Goal: Information Seeking & Learning: Learn about a topic

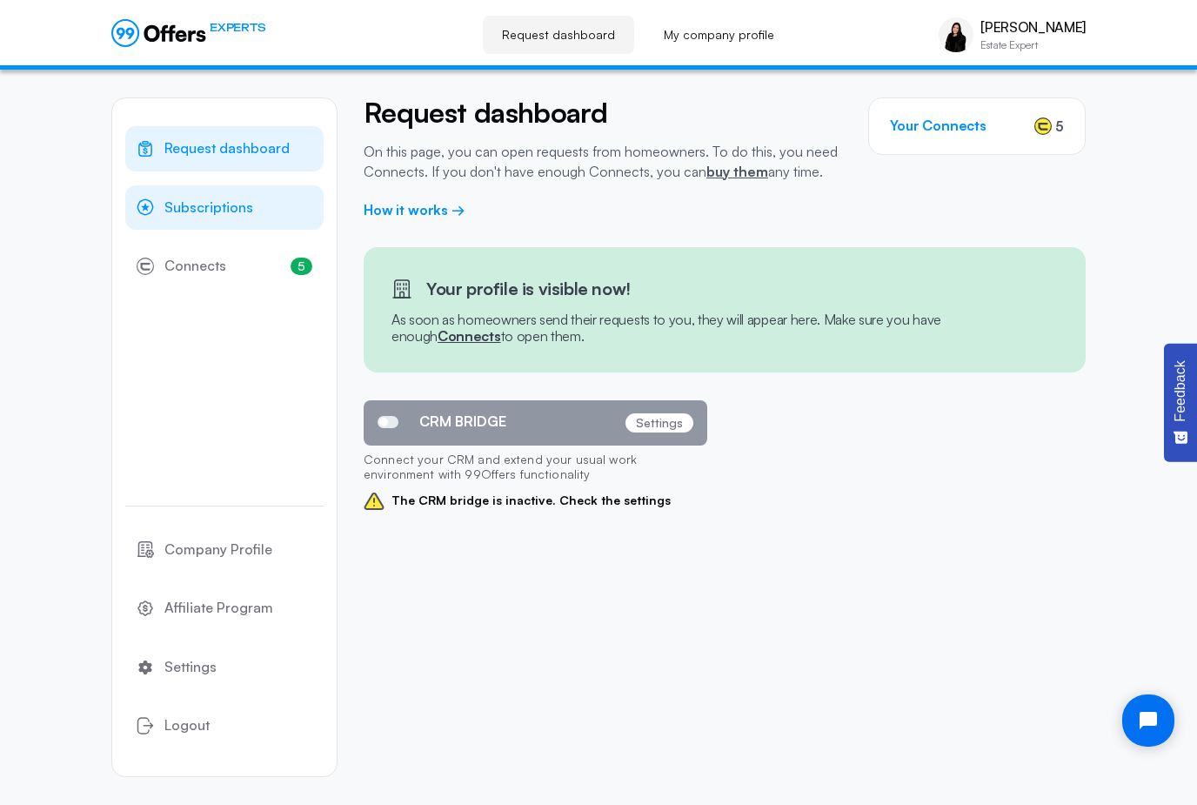
click at [273, 203] on link "Subscriptions" at bounding box center [224, 207] width 198 height 45
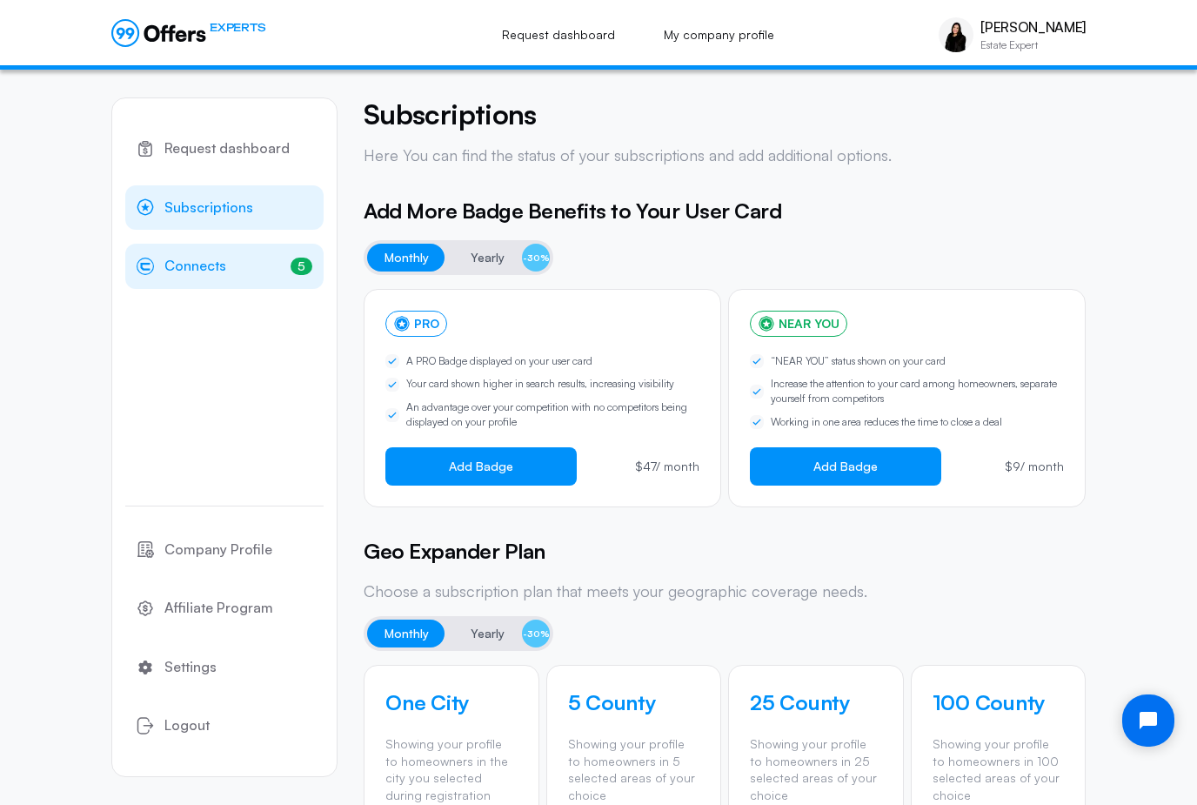
click at [234, 249] on link "5 Connects 5" at bounding box center [224, 266] width 198 height 45
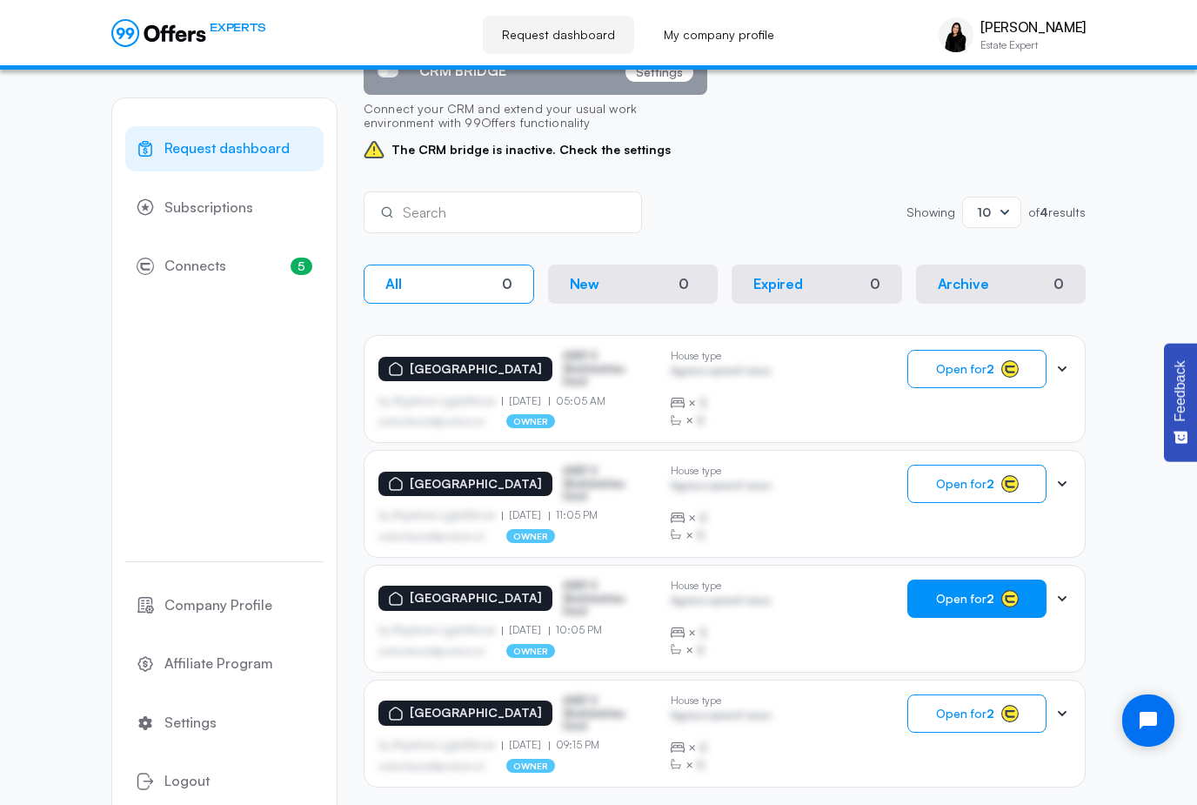
click at [1008, 596] on rect "button" at bounding box center [1009, 599] width 17 height 17
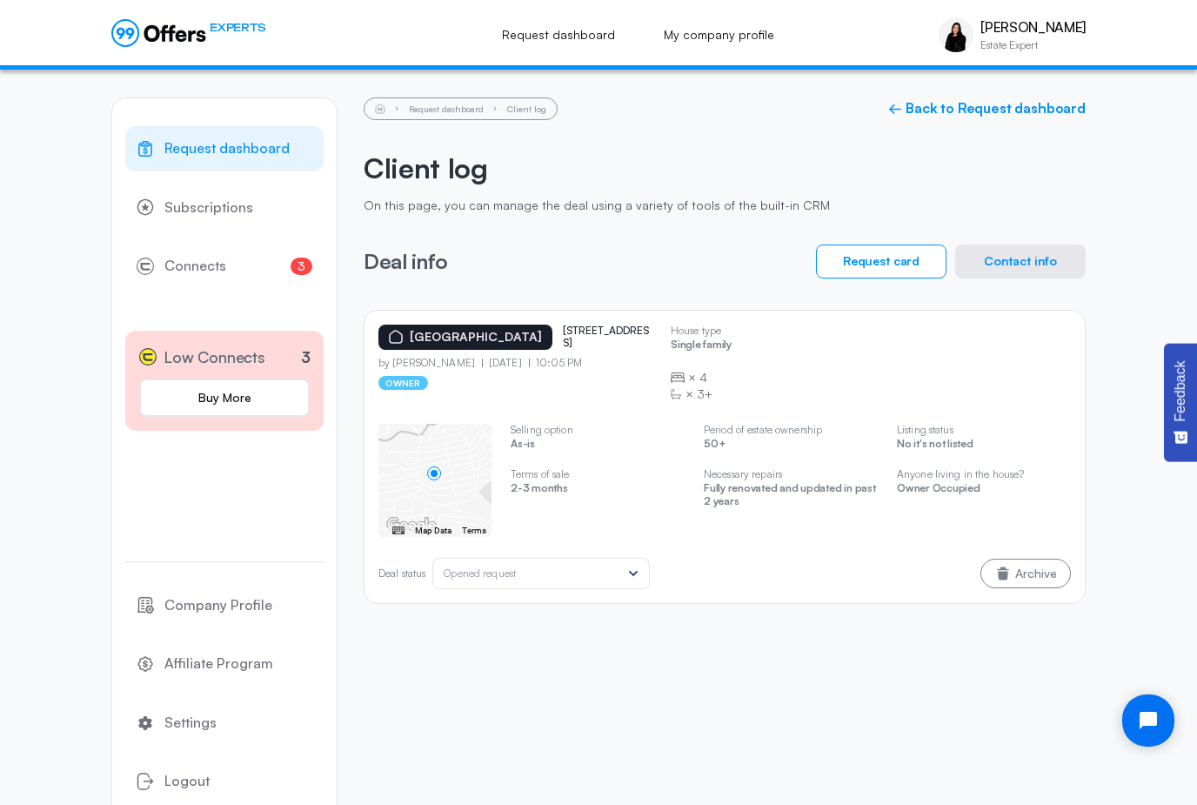
click at [613, 577] on div "Deal status Opened request" at bounding box center [543, 573] width 198 height 19
click at [1066, 258] on button "Contact info" at bounding box center [1020, 262] width 131 height 34
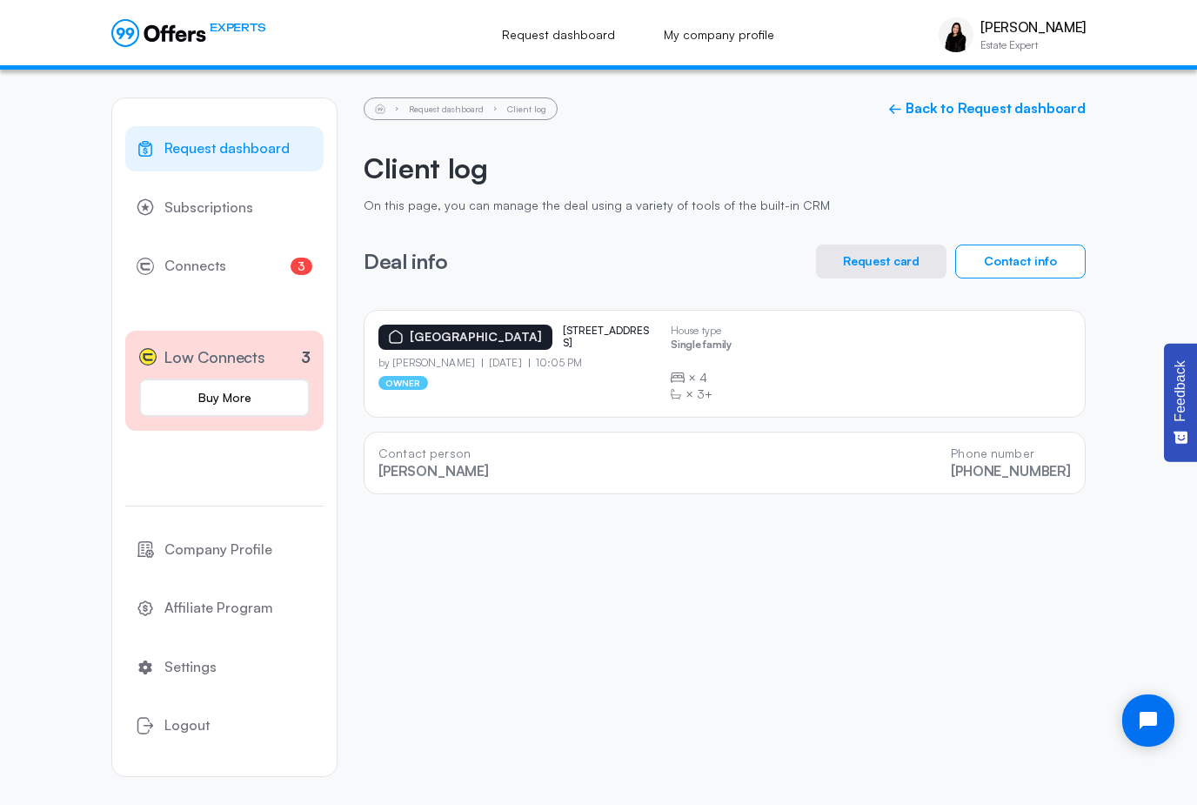
click at [926, 274] on button "Request card" at bounding box center [881, 262] width 131 height 34
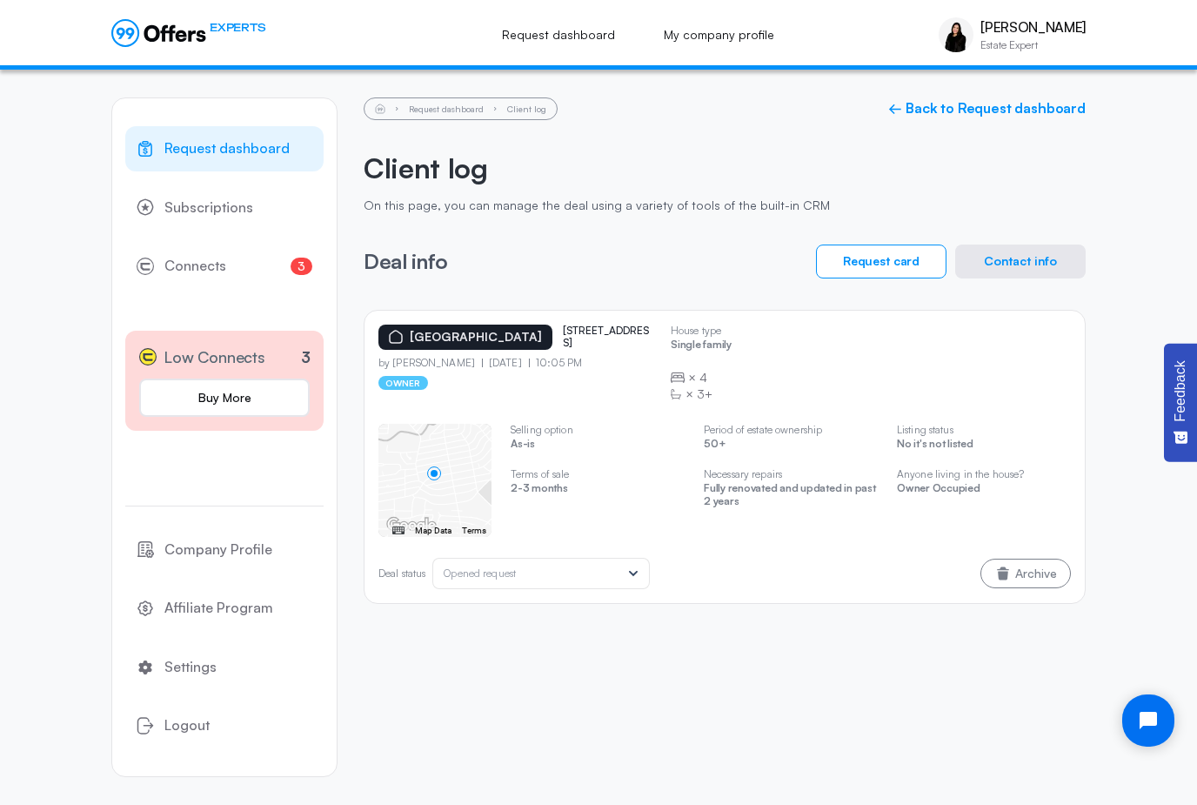
click at [540, 568] on div "Opened request" at bounding box center [532, 573] width 177 height 12
click at [633, 492] on p "2-3 months" at bounding box center [598, 490] width 174 height 17
click at [227, 278] on link "3 Connects 3" at bounding box center [224, 266] width 198 height 45
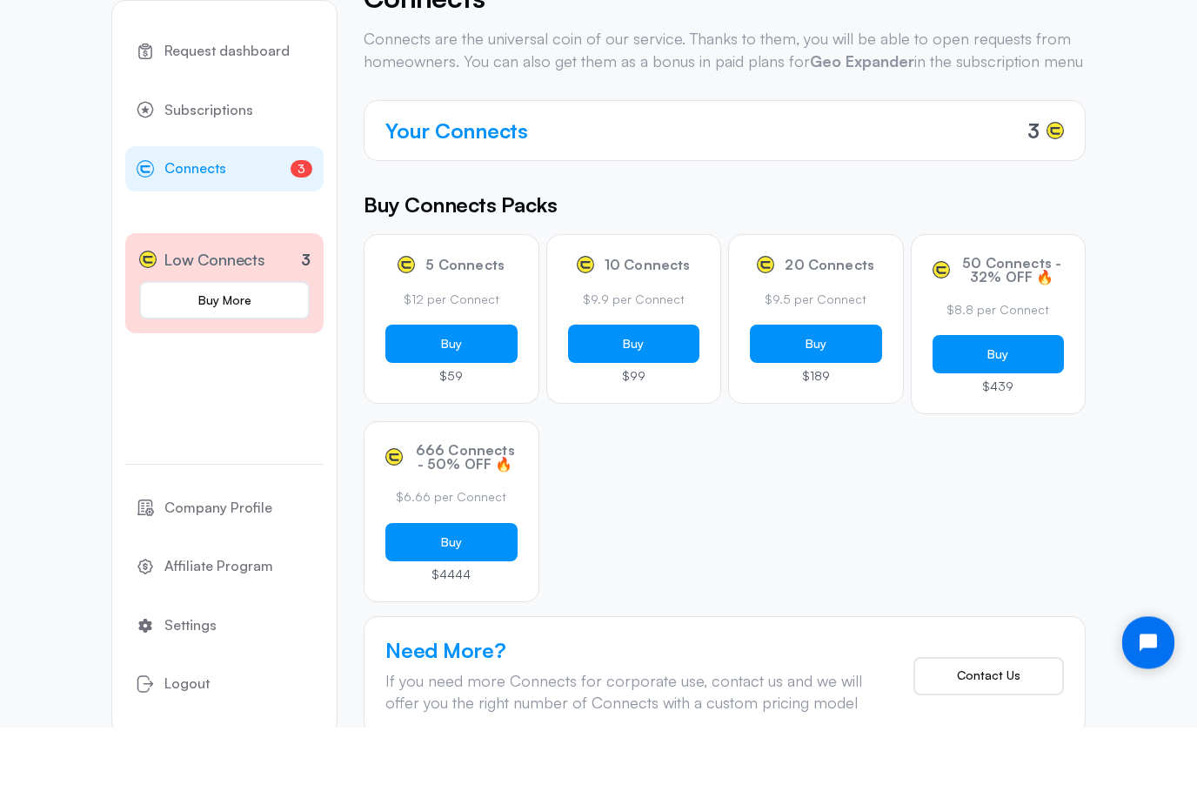
scroll to position [38, 0]
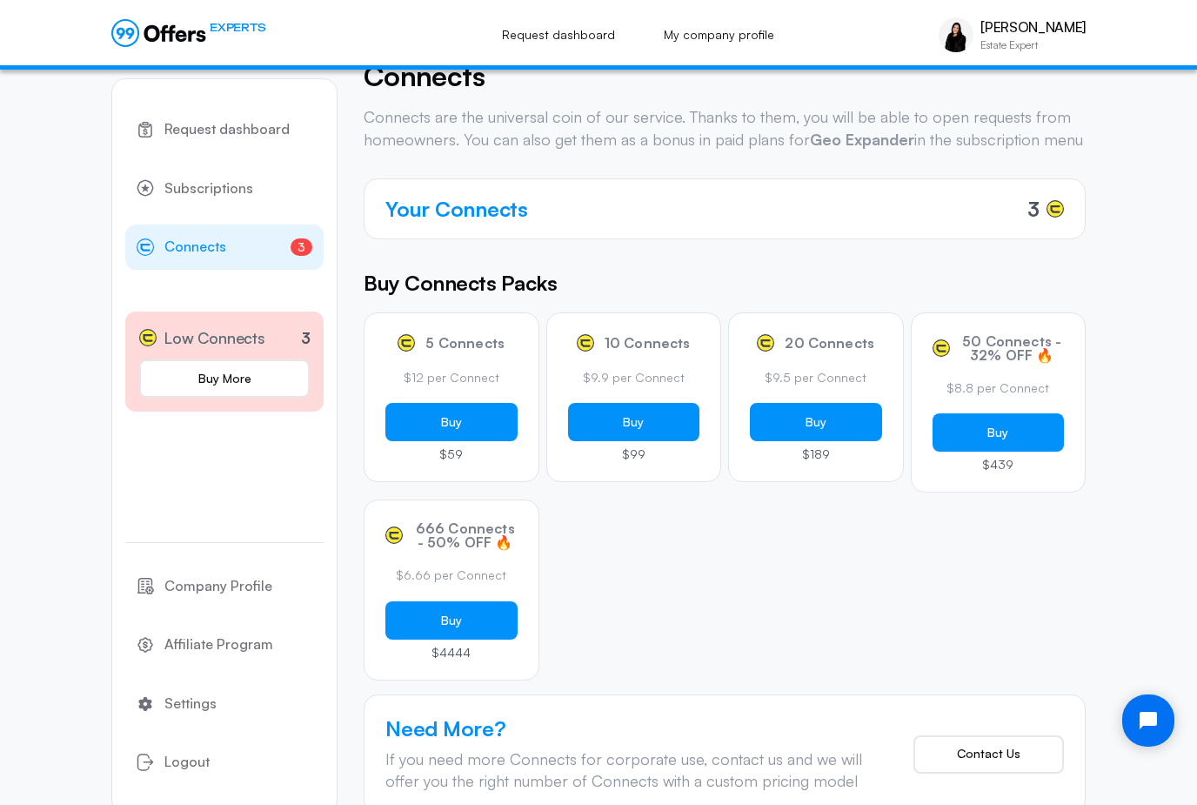
click at [699, 229] on div "Your Connects 3" at bounding box center [725, 208] width 722 height 61
click at [260, 259] on link "3 Connects 3" at bounding box center [224, 246] width 198 height 45
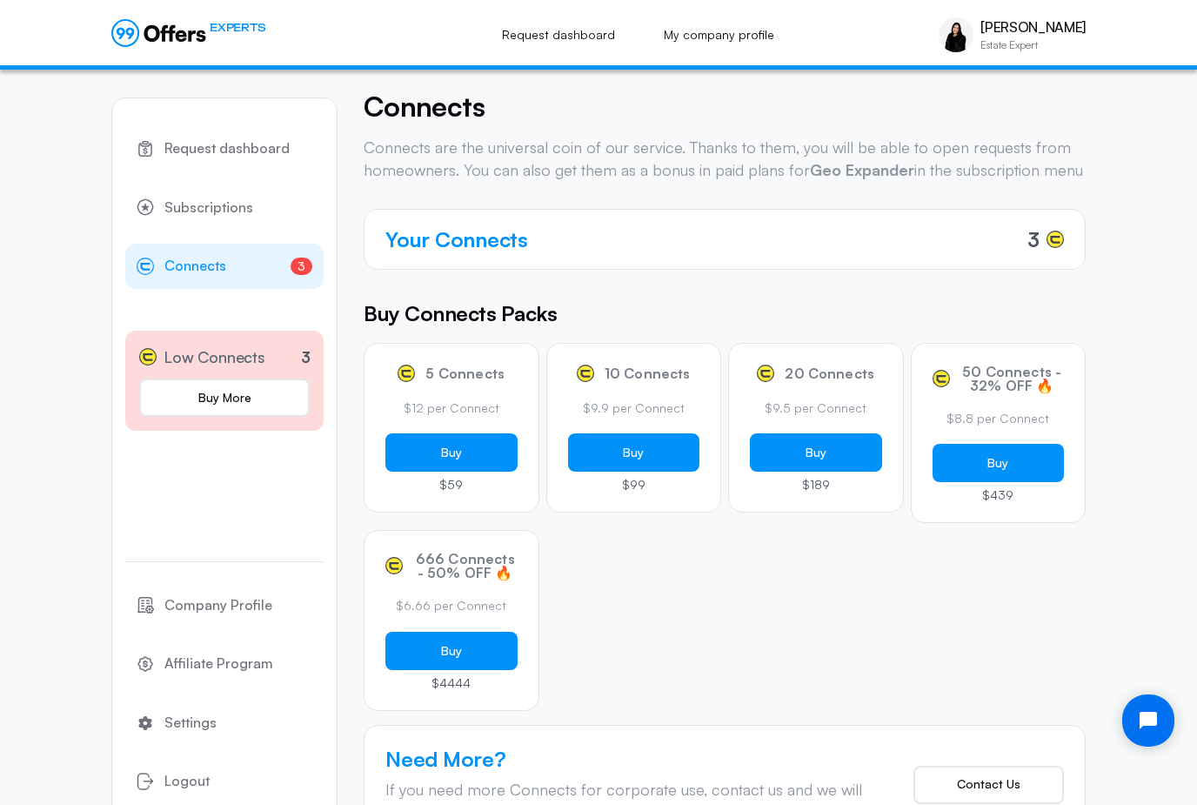
scroll to position [0, 0]
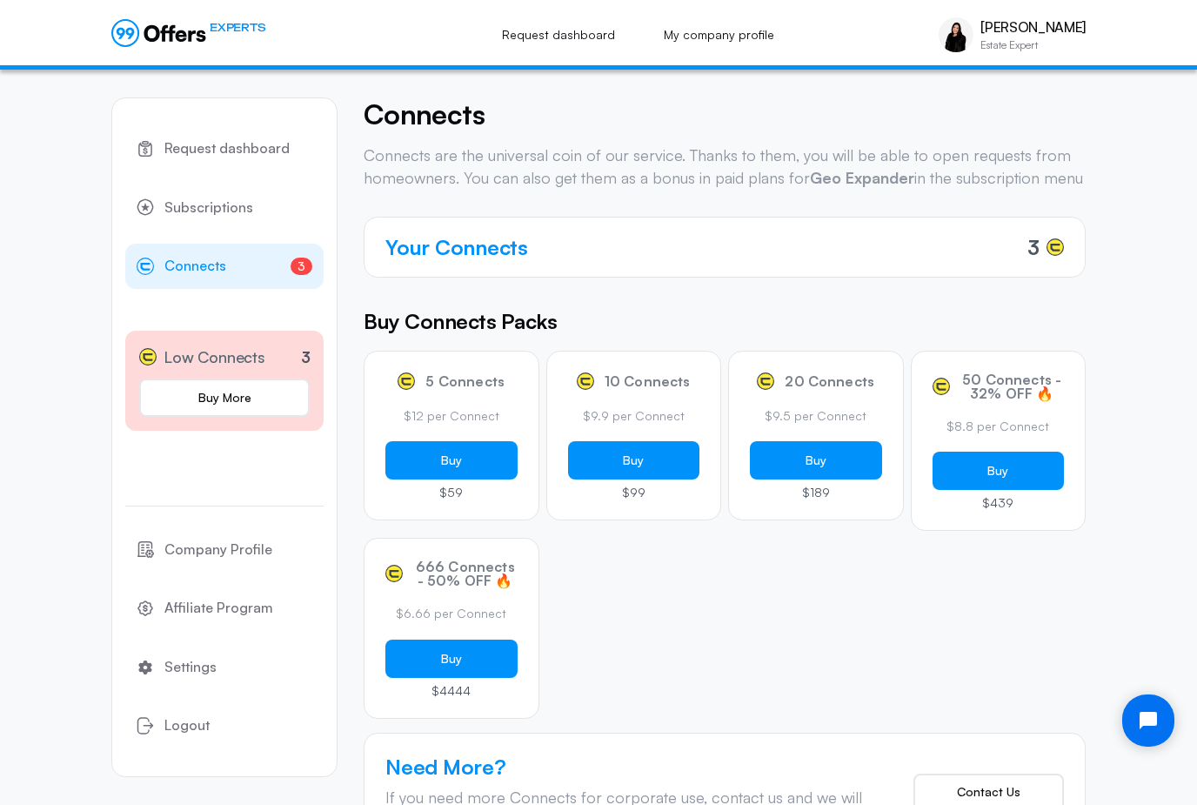
click at [258, 348] on span "Low Connects" at bounding box center [215, 357] width 102 height 25
click at [264, 197] on link "Subscriptions" at bounding box center [224, 207] width 198 height 45
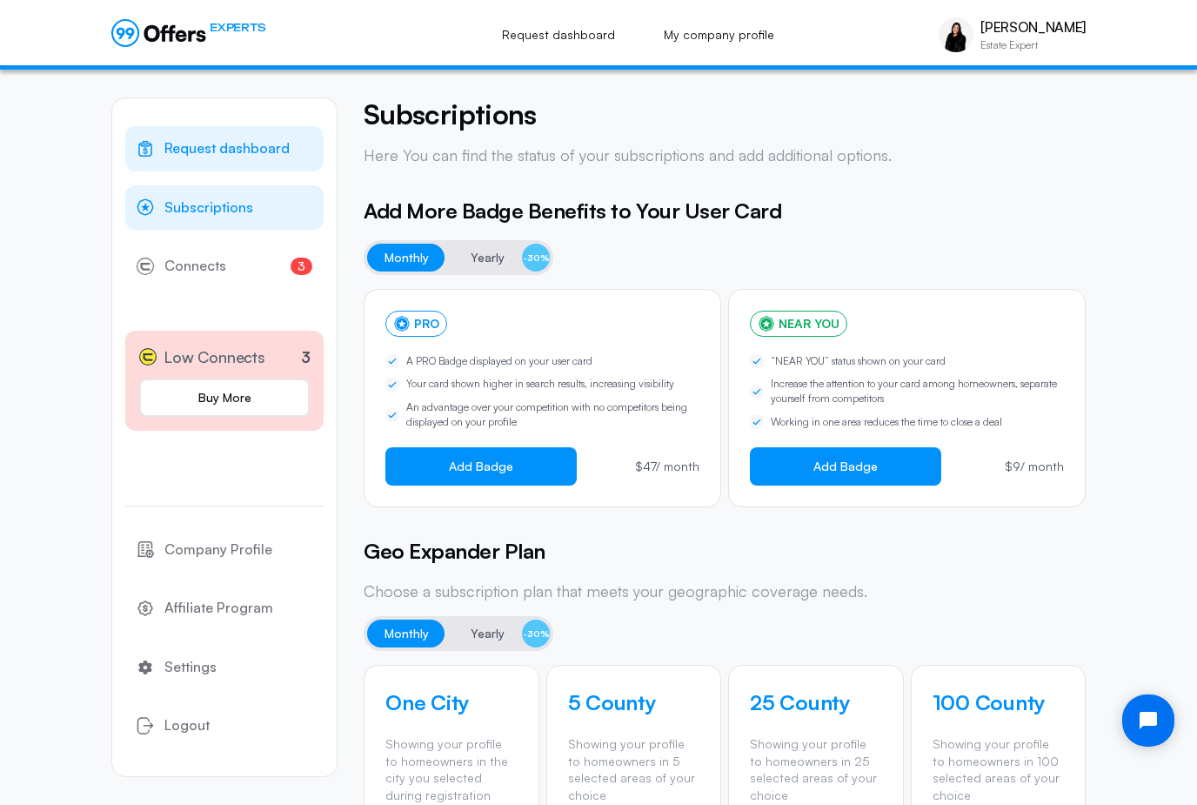
click at [275, 147] on span "Request dashboard" at bounding box center [226, 148] width 125 height 23
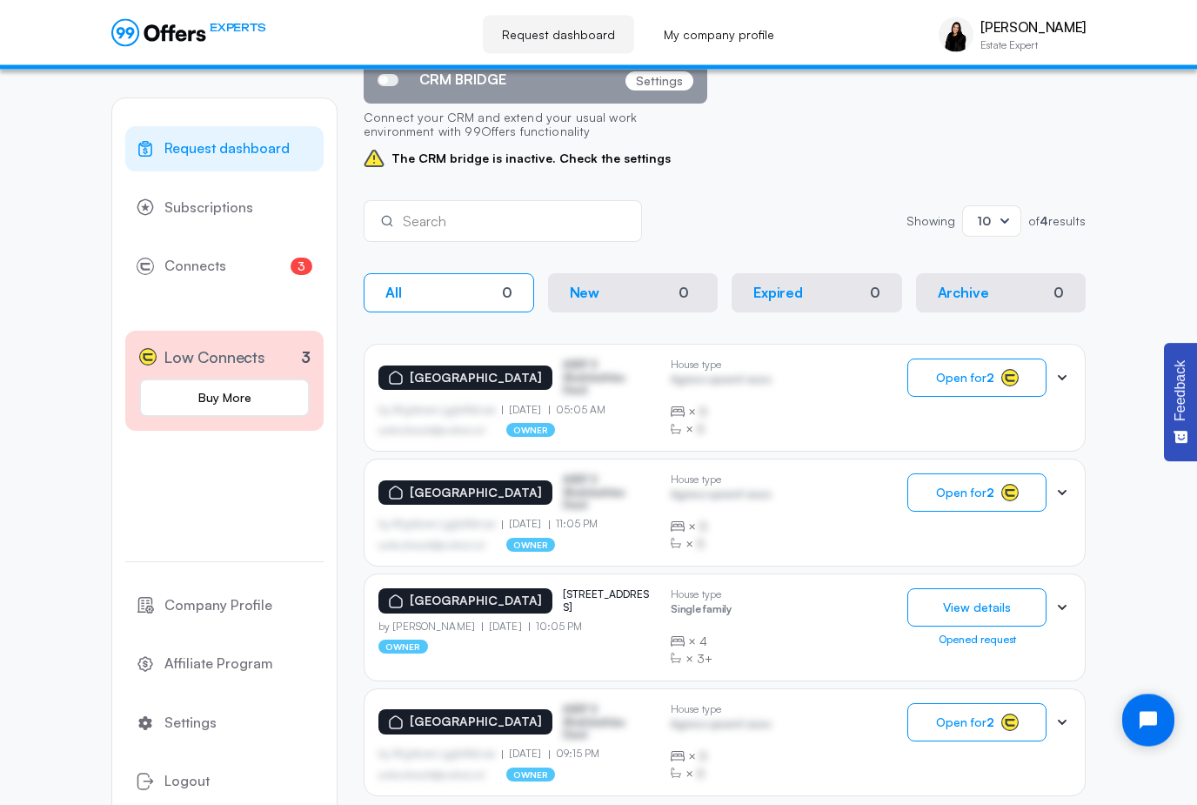
scroll to position [197, 0]
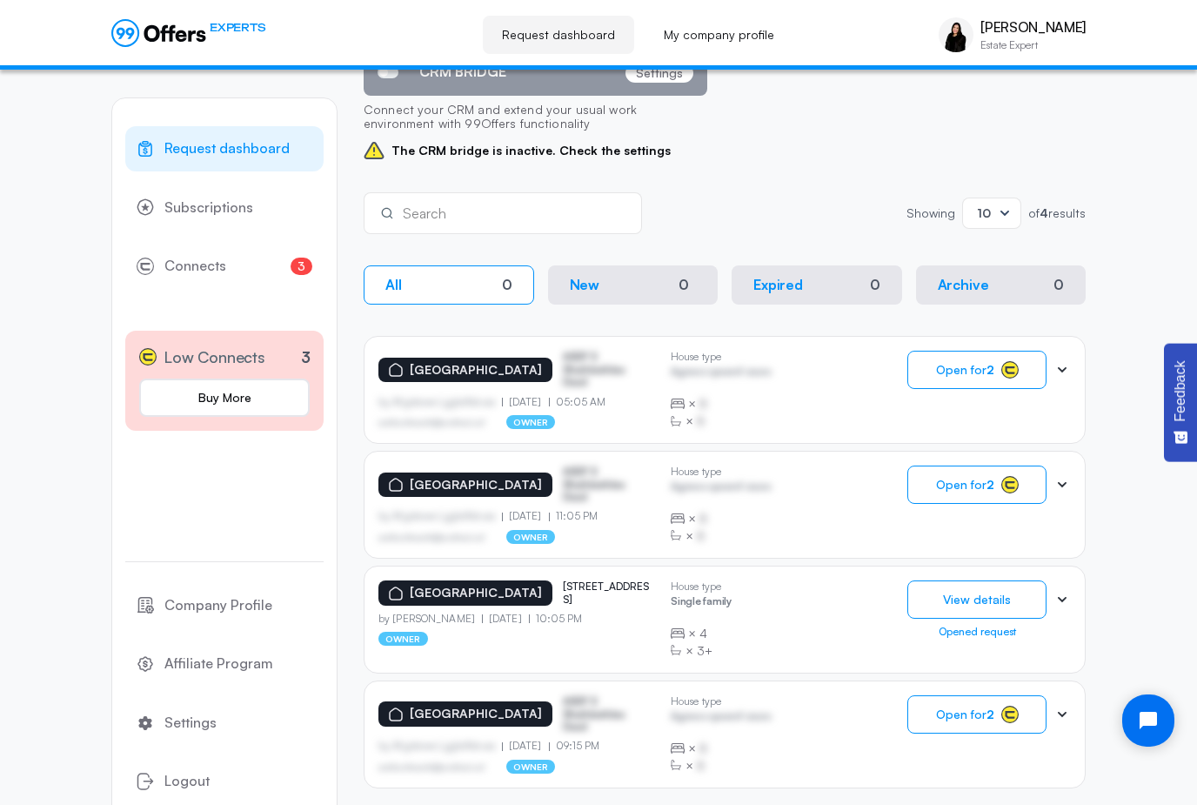
click at [1070, 597] on icon at bounding box center [1062, 599] width 17 height 17
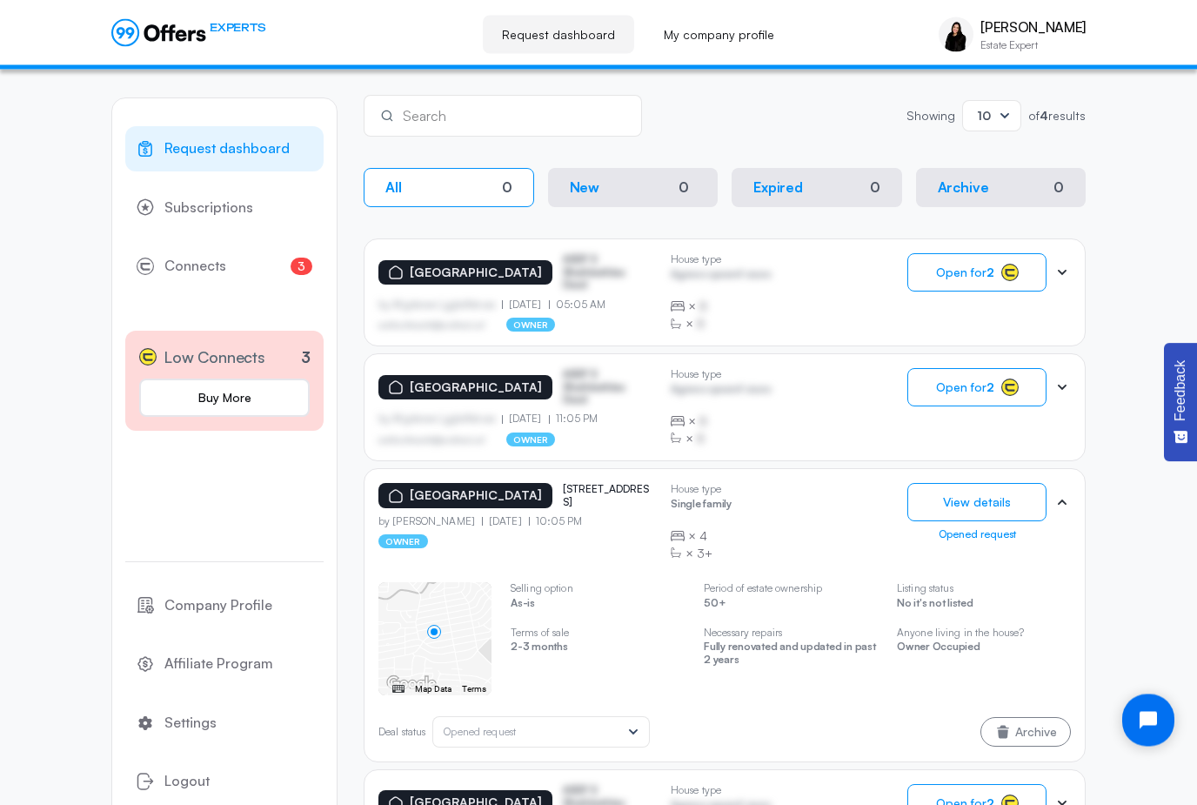
scroll to position [294, 0]
click at [612, 729] on div "Opened request" at bounding box center [532, 732] width 177 height 12
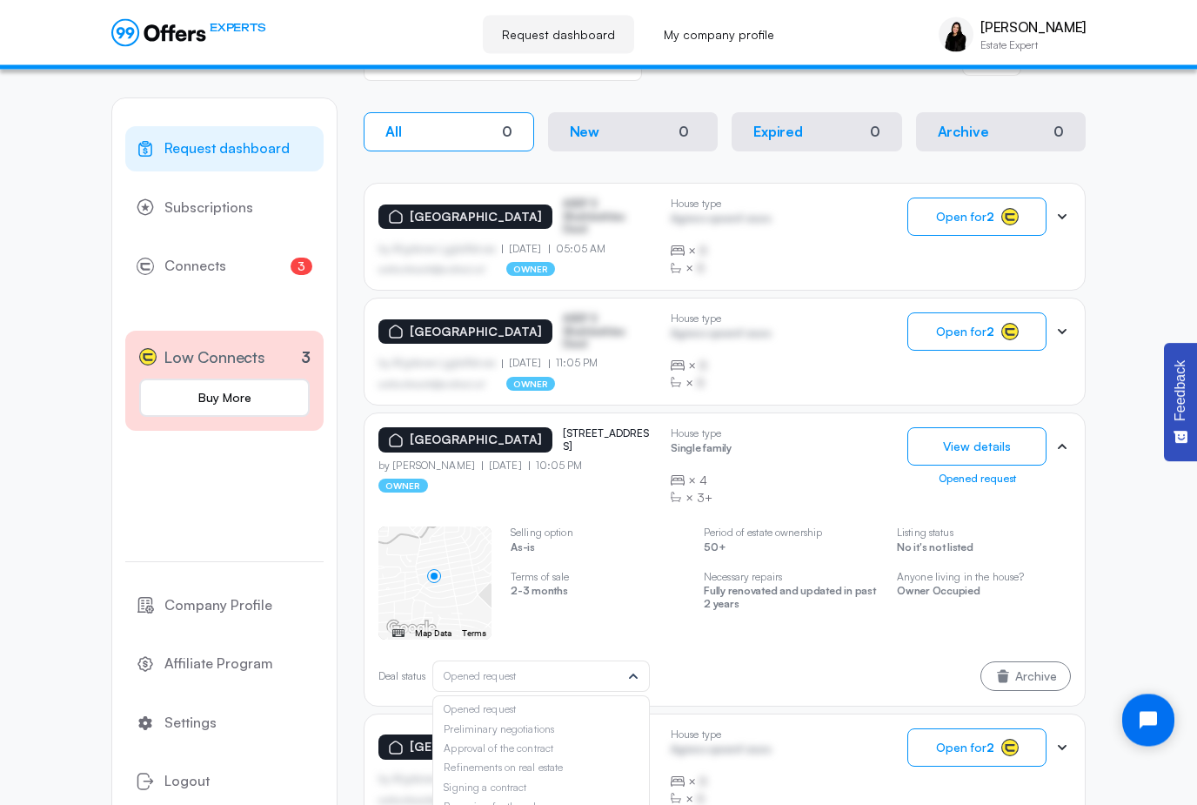
scroll to position [341, 0]
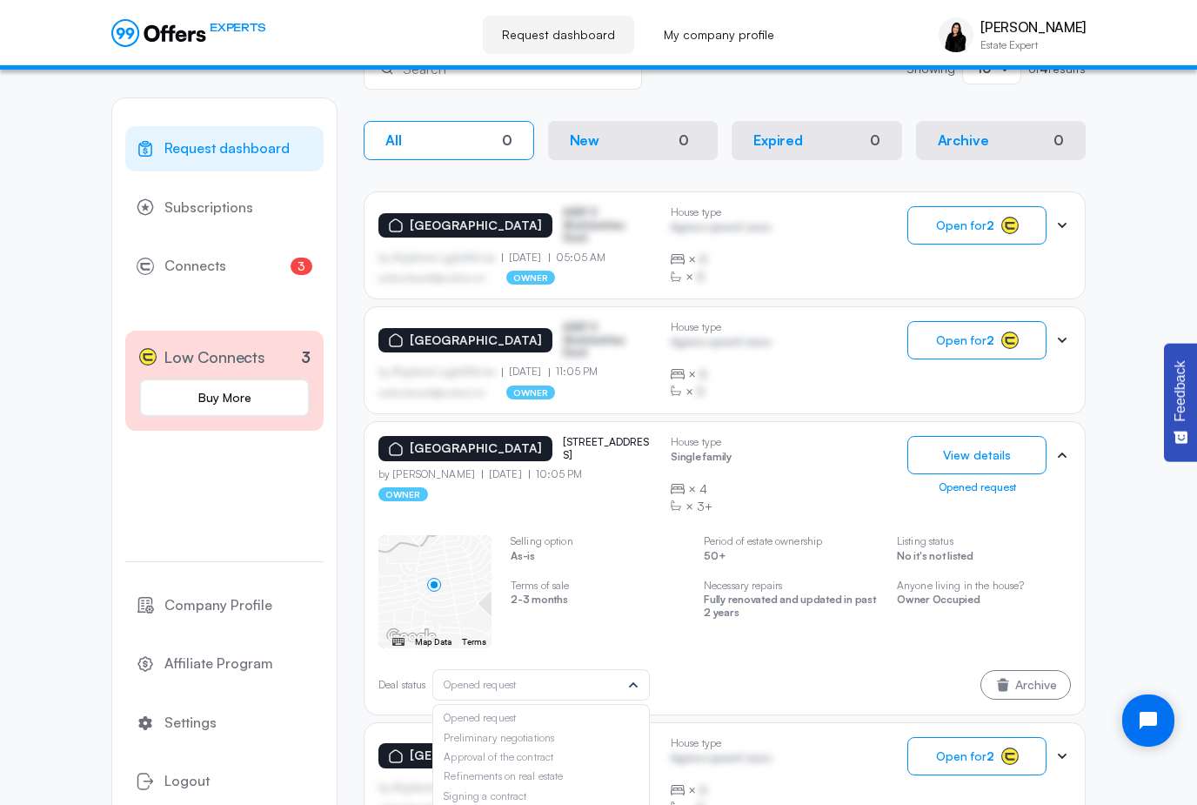
click at [868, 556] on p "50+" at bounding box center [791, 558] width 174 height 17
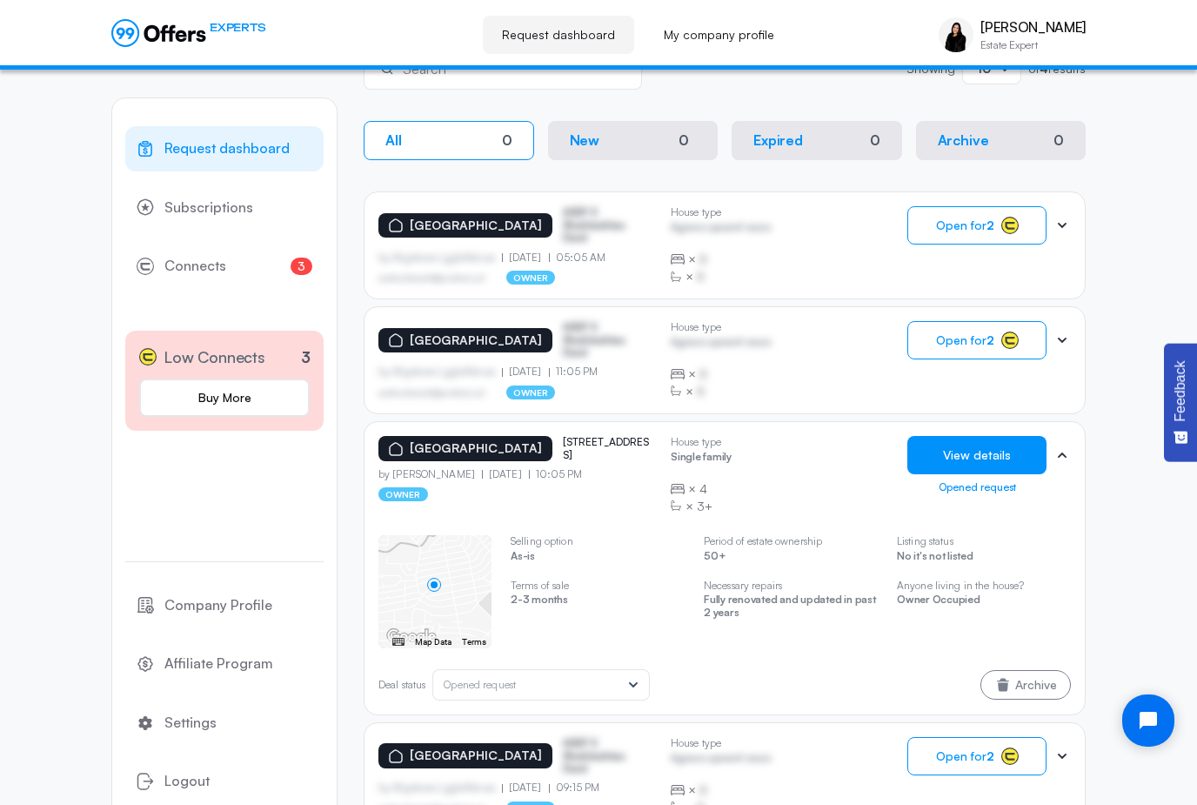
click at [1009, 451] on button "View details" at bounding box center [977, 455] width 139 height 38
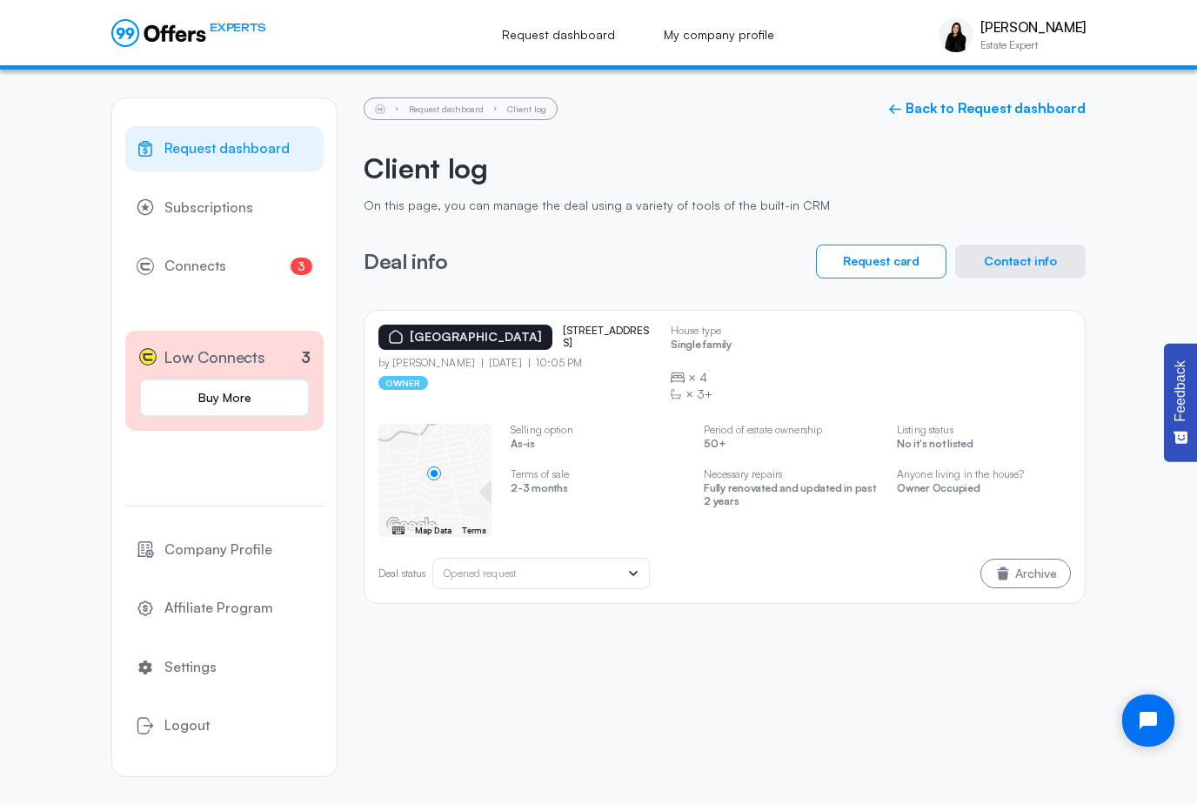
click at [575, 357] on p "10:05 PM" at bounding box center [556, 363] width 54 height 12
click at [494, 342] on div "dallas, TX, 75214" at bounding box center [465, 337] width 174 height 25
click at [423, 389] on div "dallas, TX, 75214 6926 lakewood blvd by Christie Davis 08.19.2025 10:05 PM owner" at bounding box center [517, 364] width 278 height 78
click at [624, 359] on div "by Christie Davis 08.19.2025 10:05 PM" at bounding box center [517, 363] width 278 height 12
click at [1042, 258] on button "Contact info" at bounding box center [1020, 262] width 131 height 34
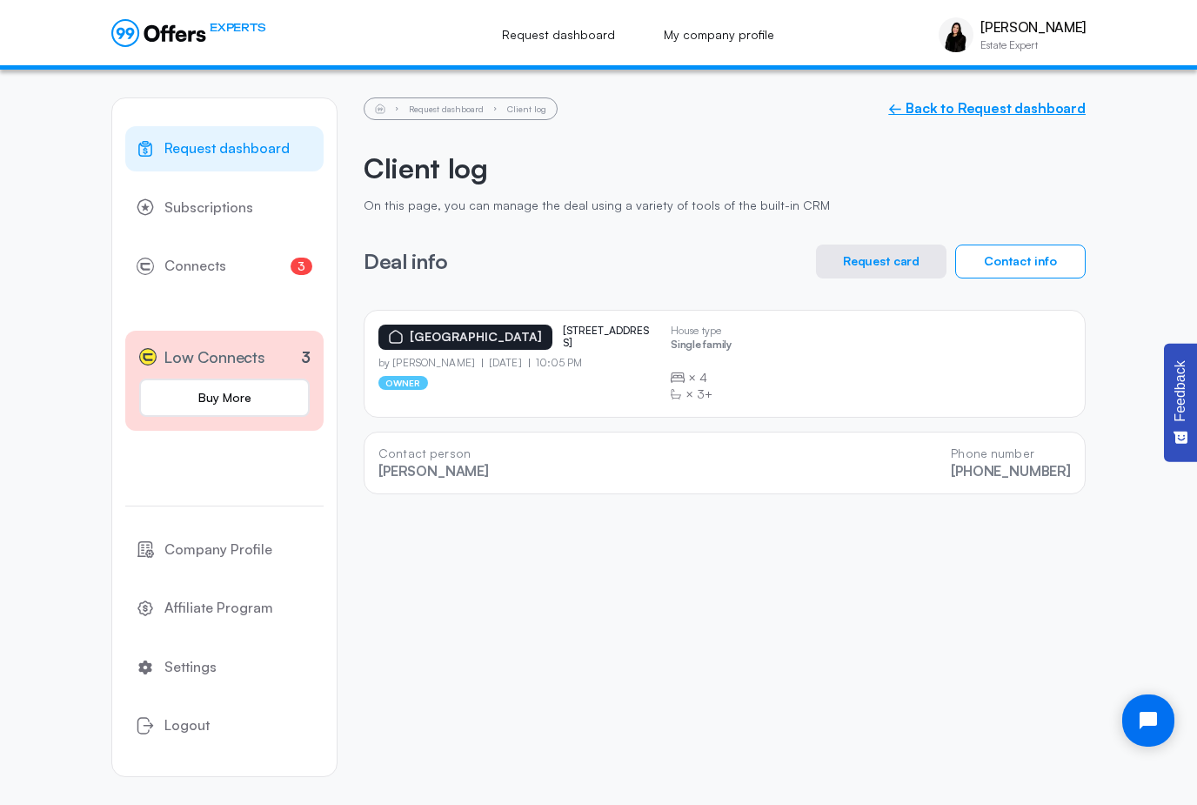
click at [1008, 107] on link "← Back to Request dashboard" at bounding box center [987, 108] width 198 height 17
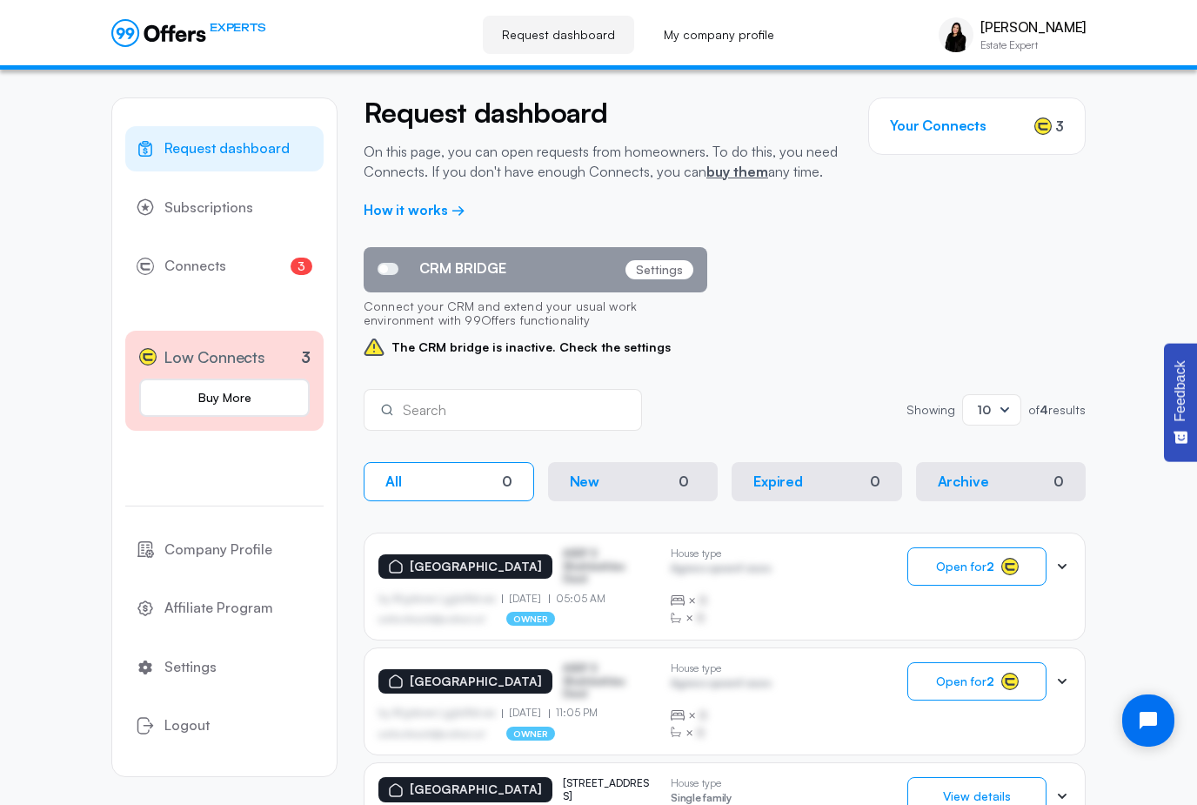
scroll to position [197, 0]
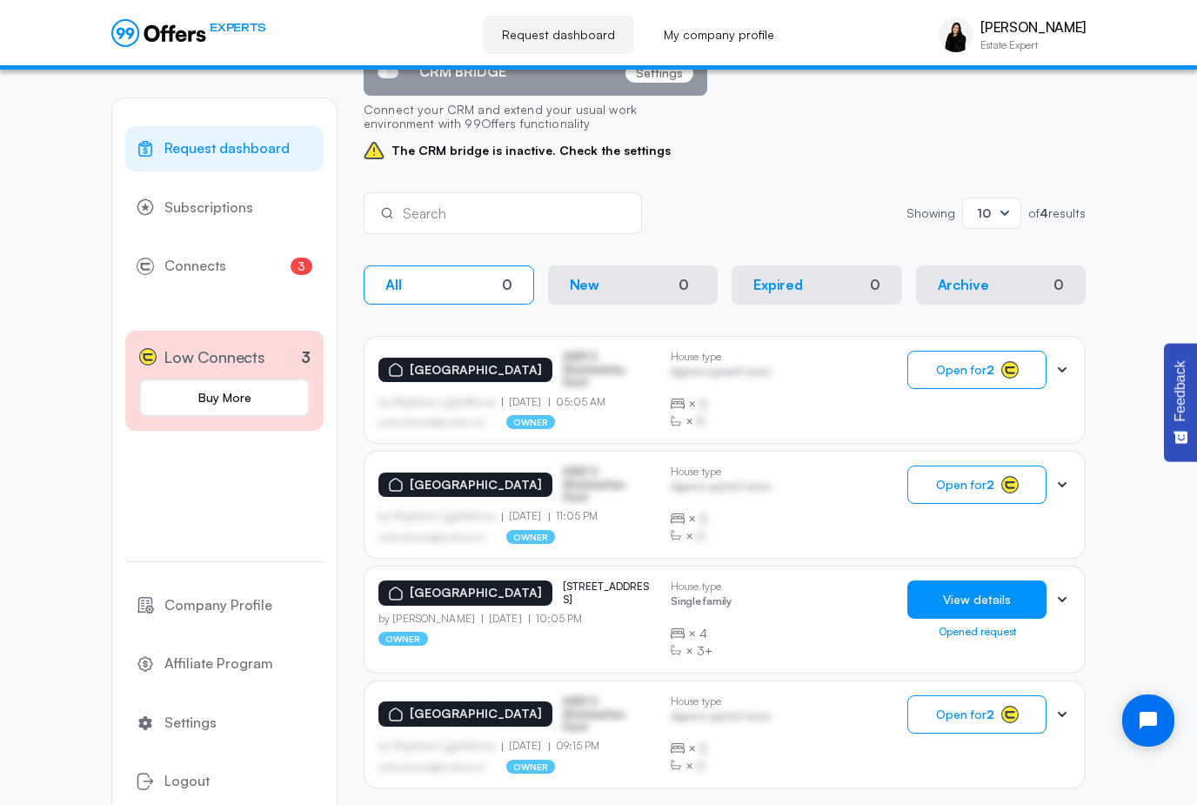
click at [1000, 600] on button "View details" at bounding box center [977, 599] width 139 height 38
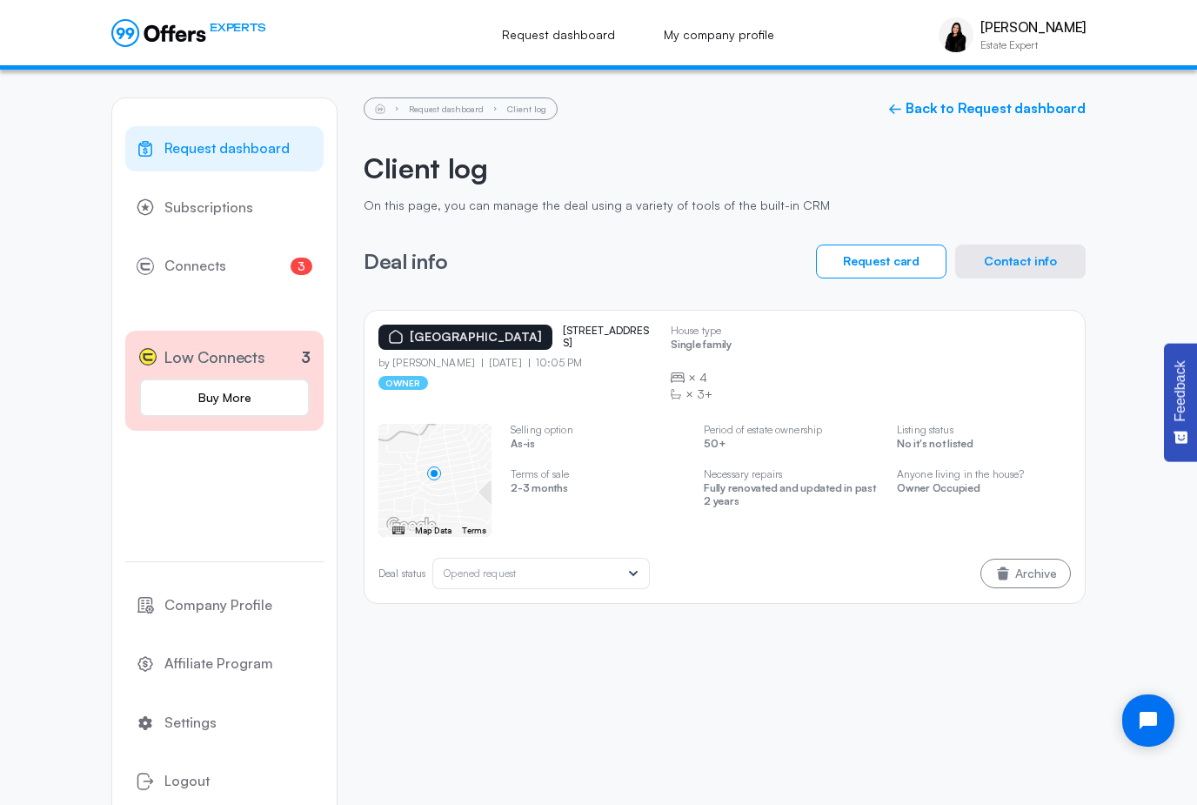
click at [1046, 270] on button "Contact info" at bounding box center [1020, 262] width 131 height 34
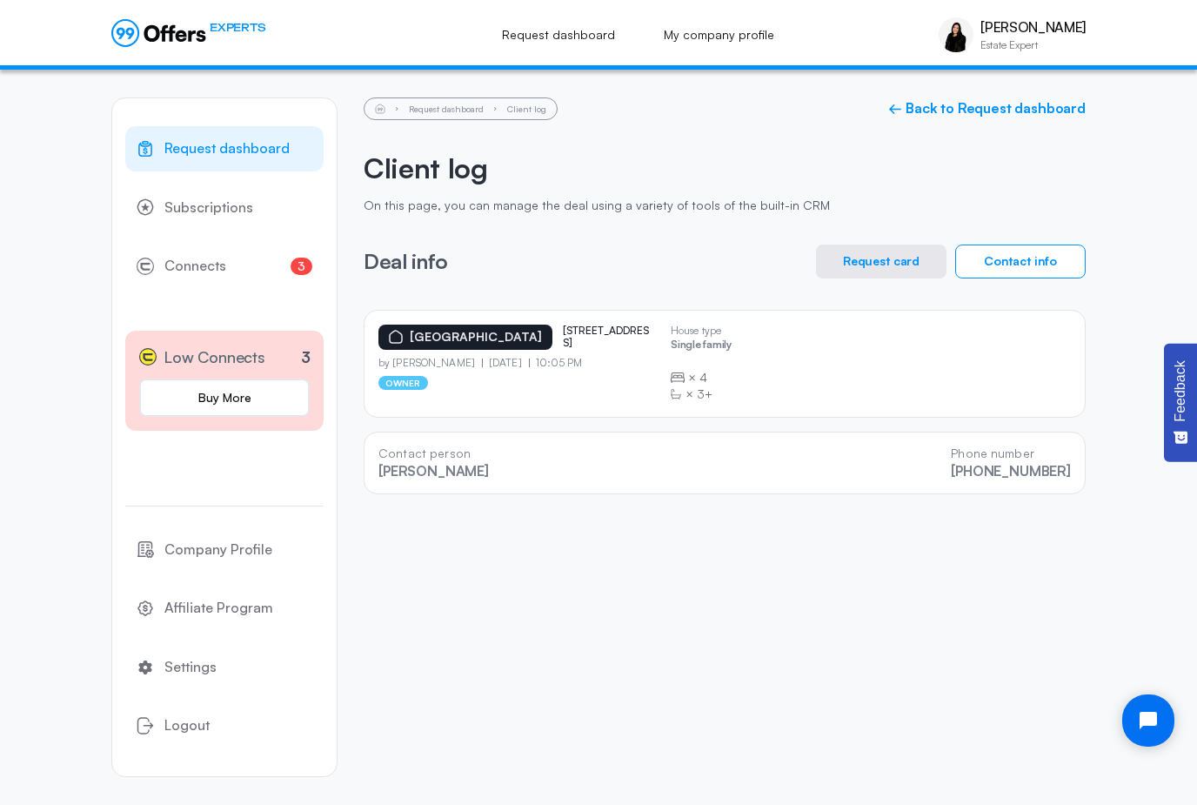
click at [874, 268] on button "Request card" at bounding box center [881, 262] width 131 height 34
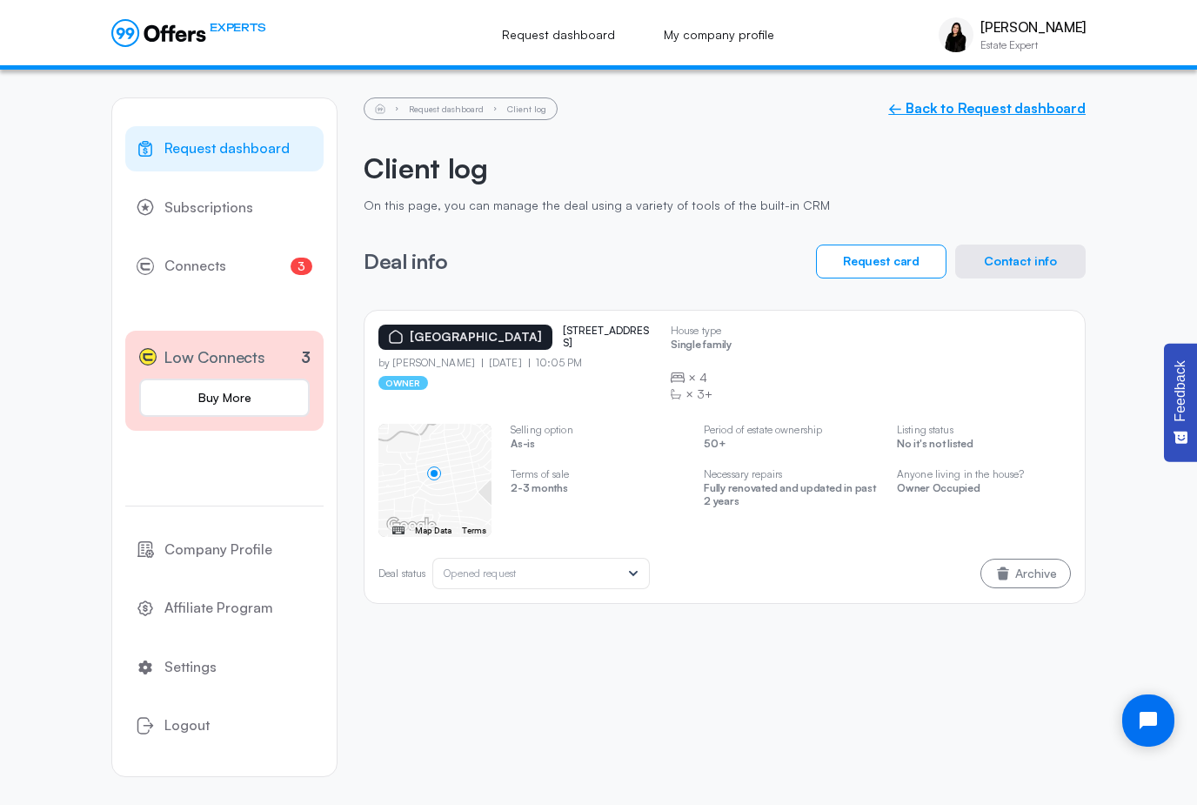
click at [945, 117] on link "← Back to Request dashboard" at bounding box center [987, 108] width 198 height 17
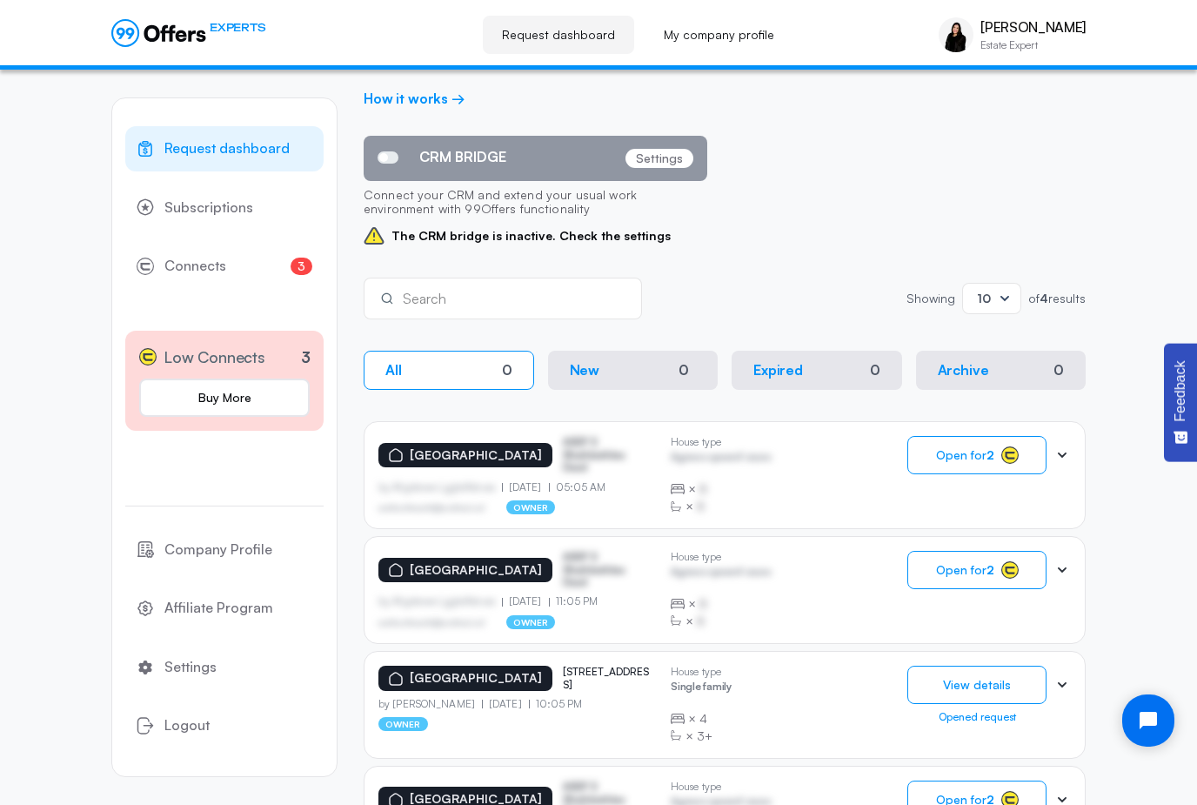
scroll to position [197, 0]
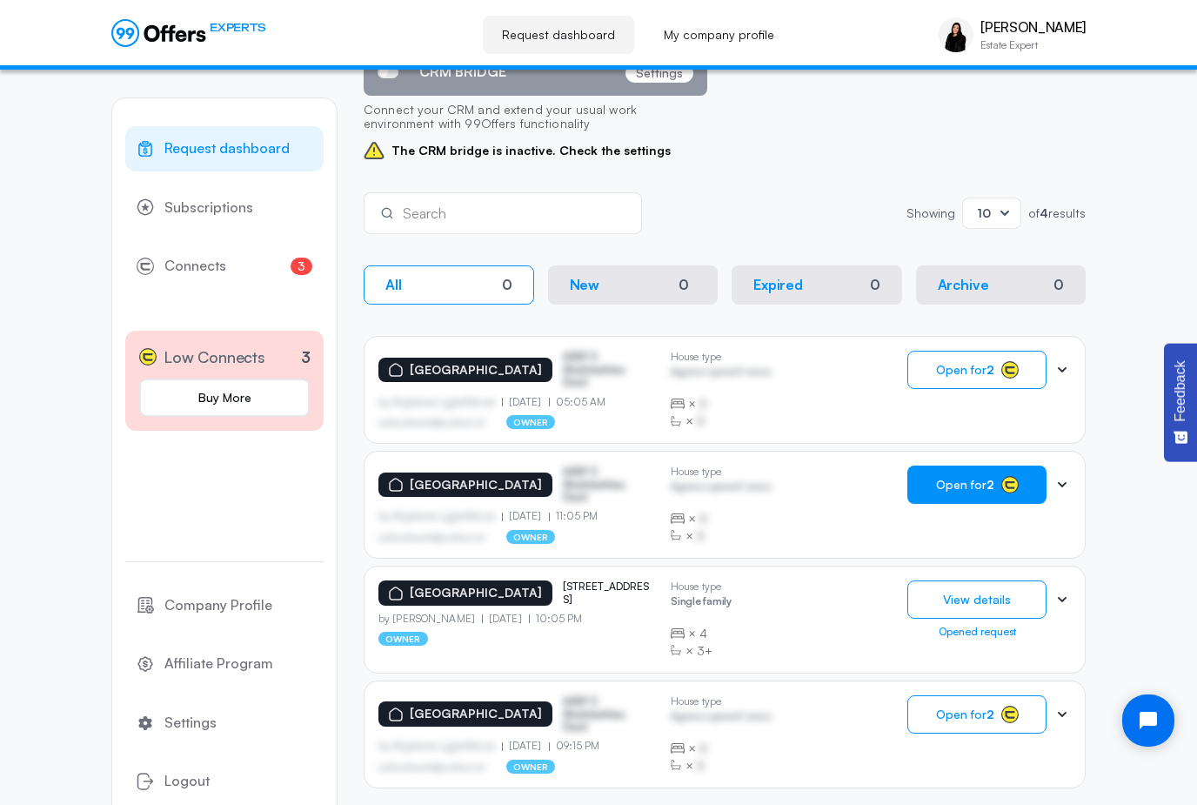
click at [987, 477] on strong "2" at bounding box center [991, 484] width 8 height 15
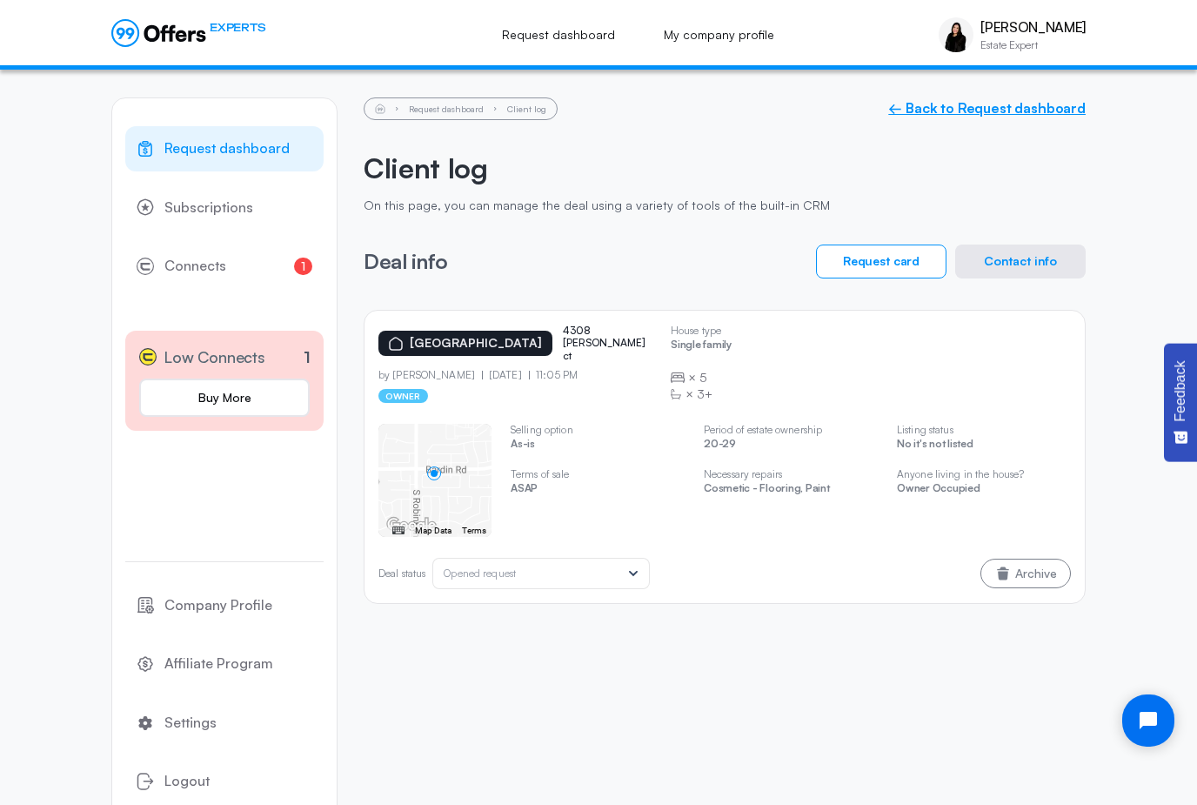
click at [968, 113] on link "← Back to Request dashboard" at bounding box center [987, 108] width 198 height 17
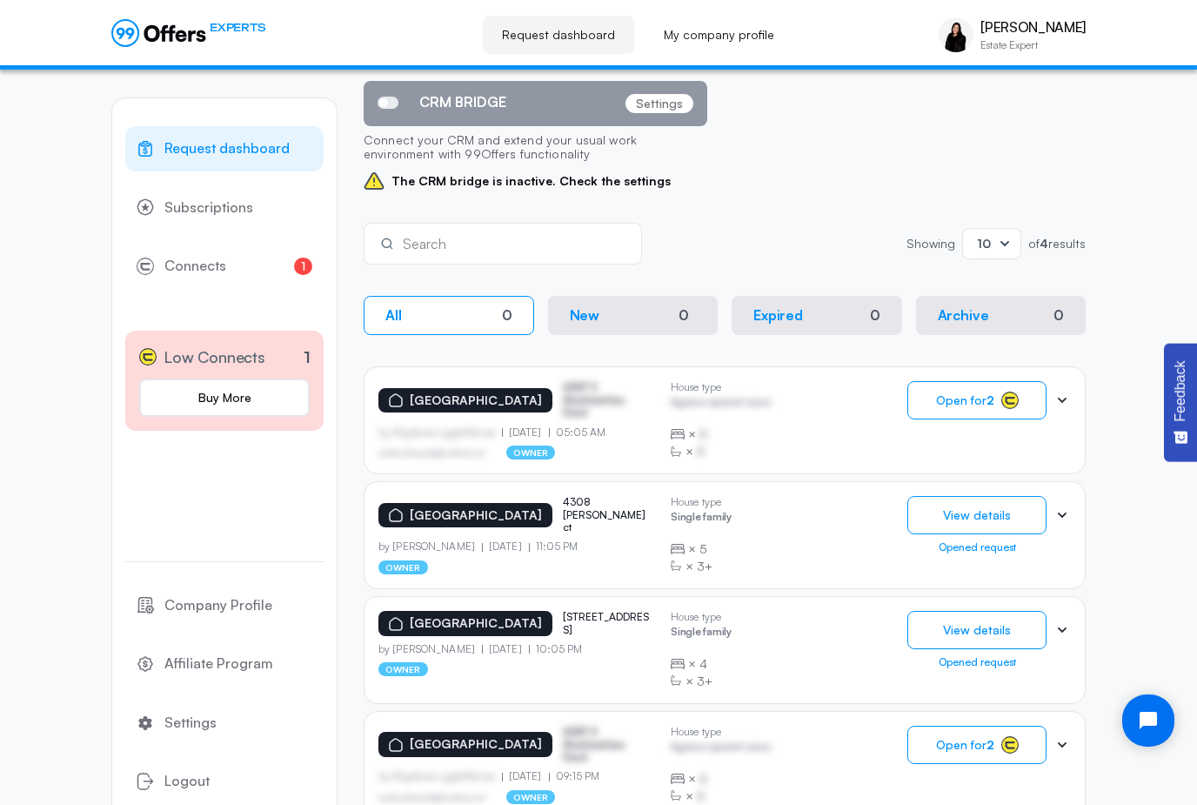
scroll to position [197, 0]
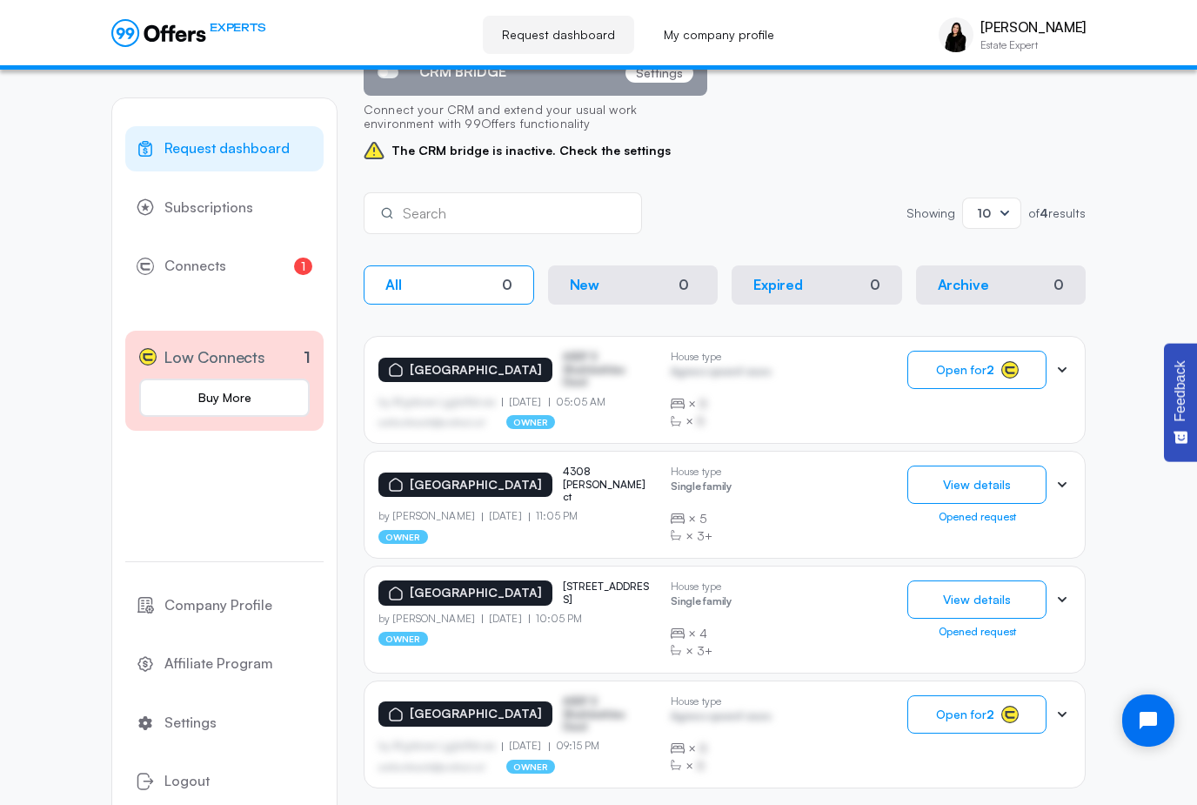
click at [635, 530] on div "owner" at bounding box center [517, 537] width 278 height 14
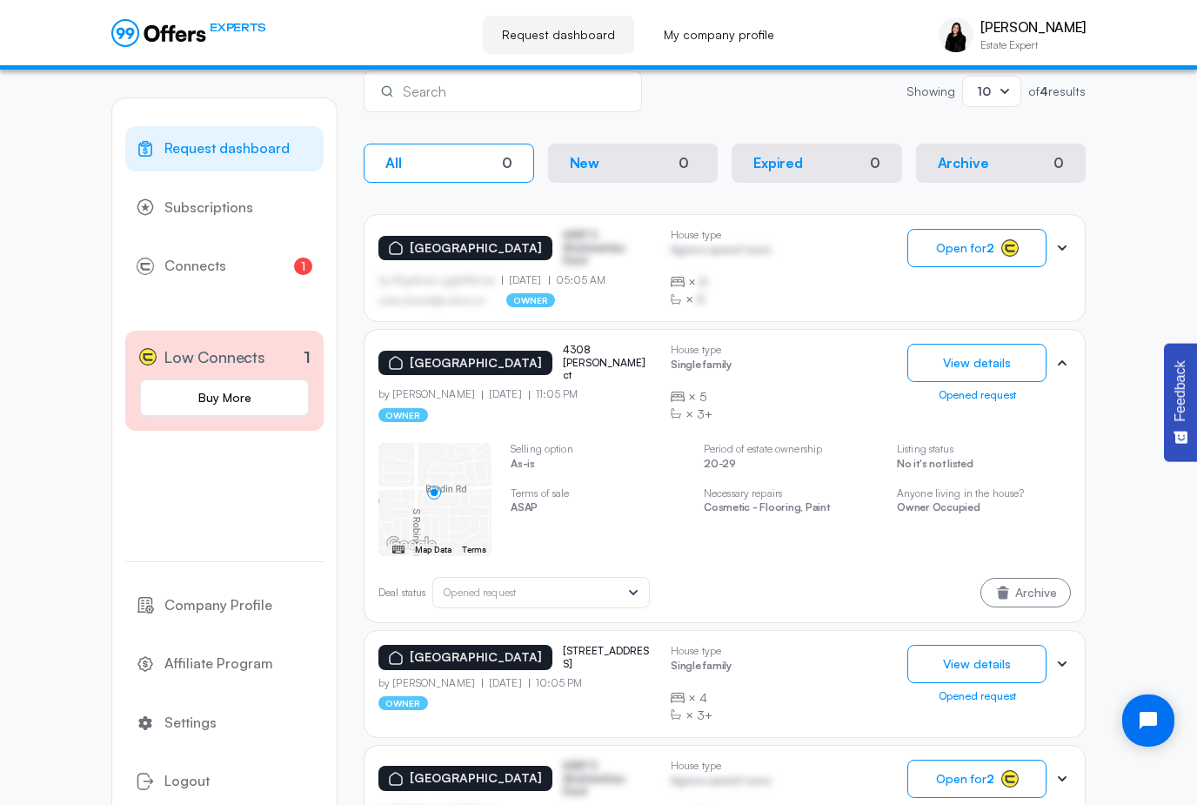
scroll to position [322, 0]
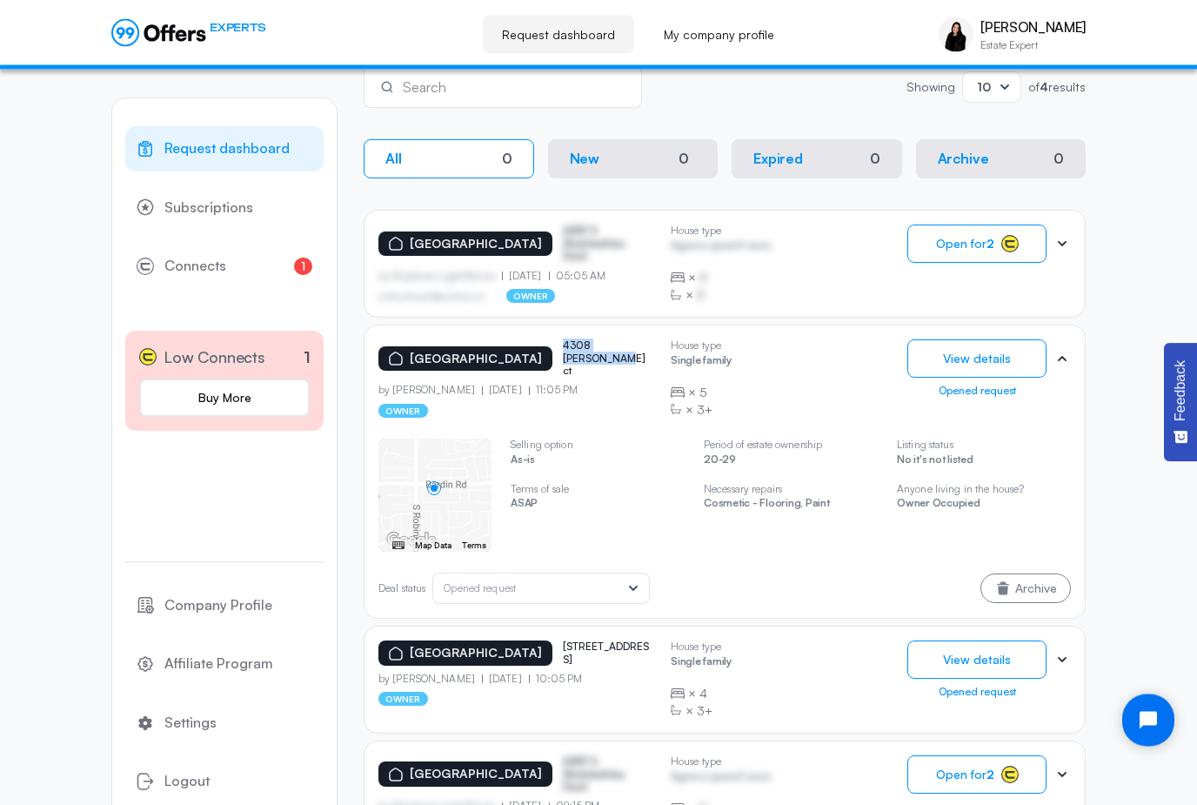
copy p "4308 nicholas ct"
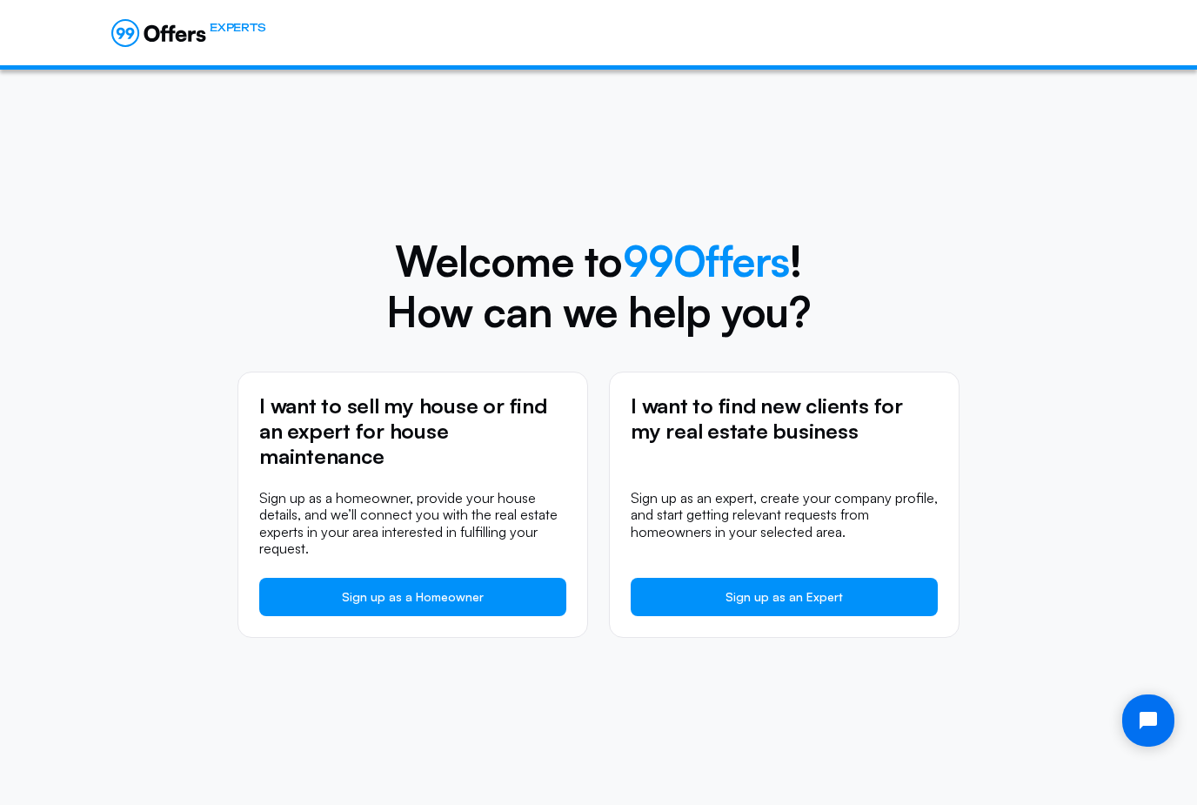
click at [802, 411] on h3 "I want to find new clients for my real estate business" at bounding box center [784, 431] width 307 height 76
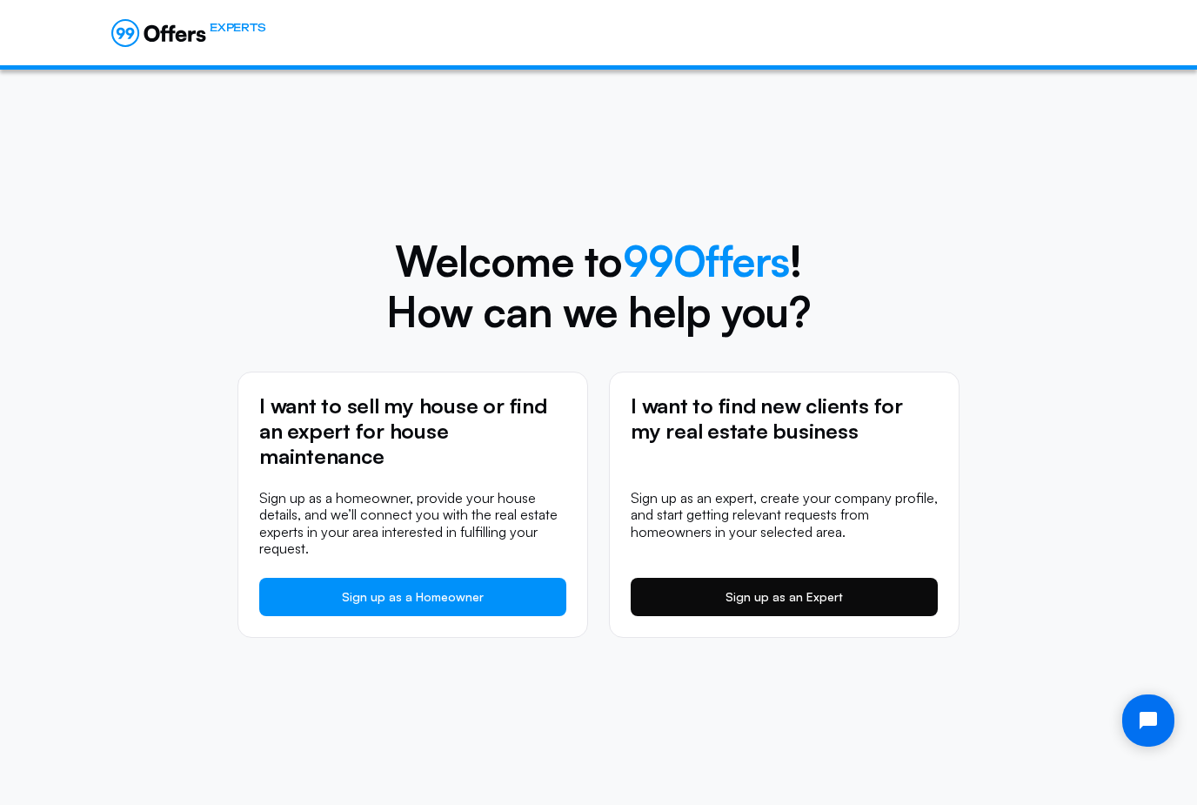
click at [811, 598] on link "Sign up as an Expert" at bounding box center [784, 597] width 307 height 38
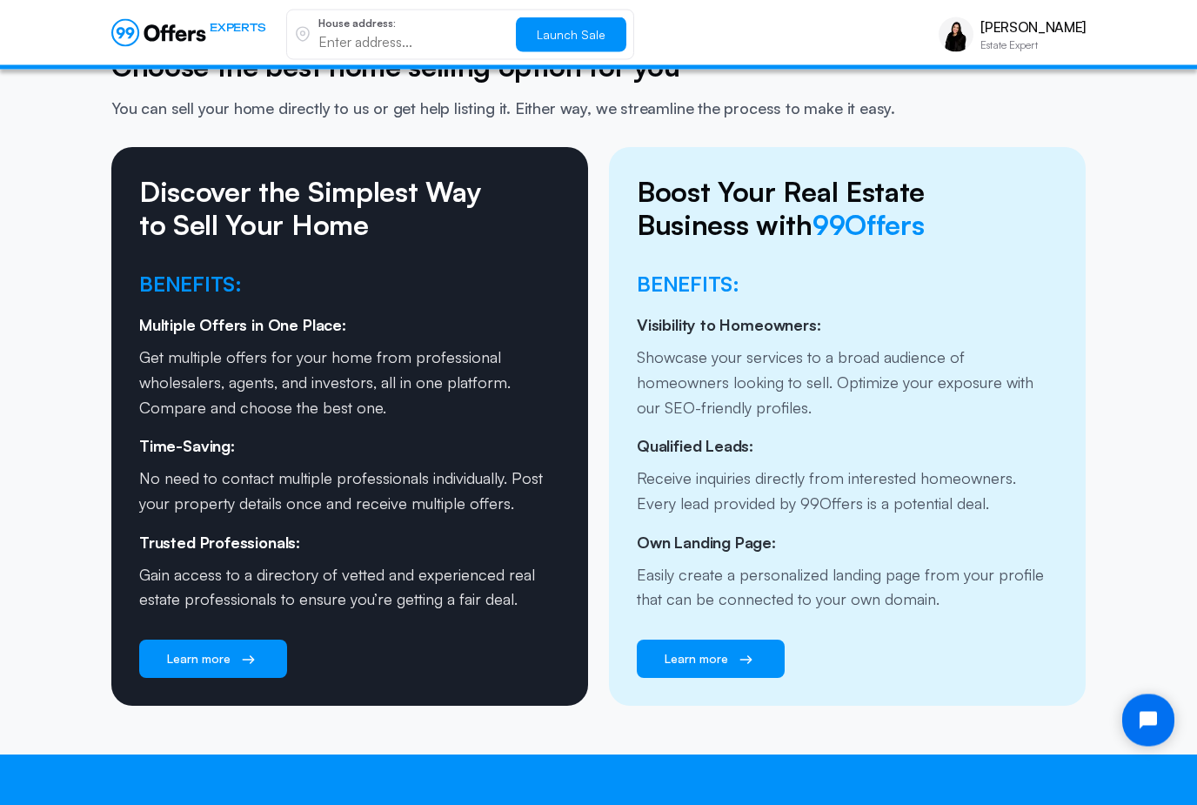
scroll to position [2454, 0]
click at [722, 640] on link "Learn more" at bounding box center [711, 659] width 148 height 38
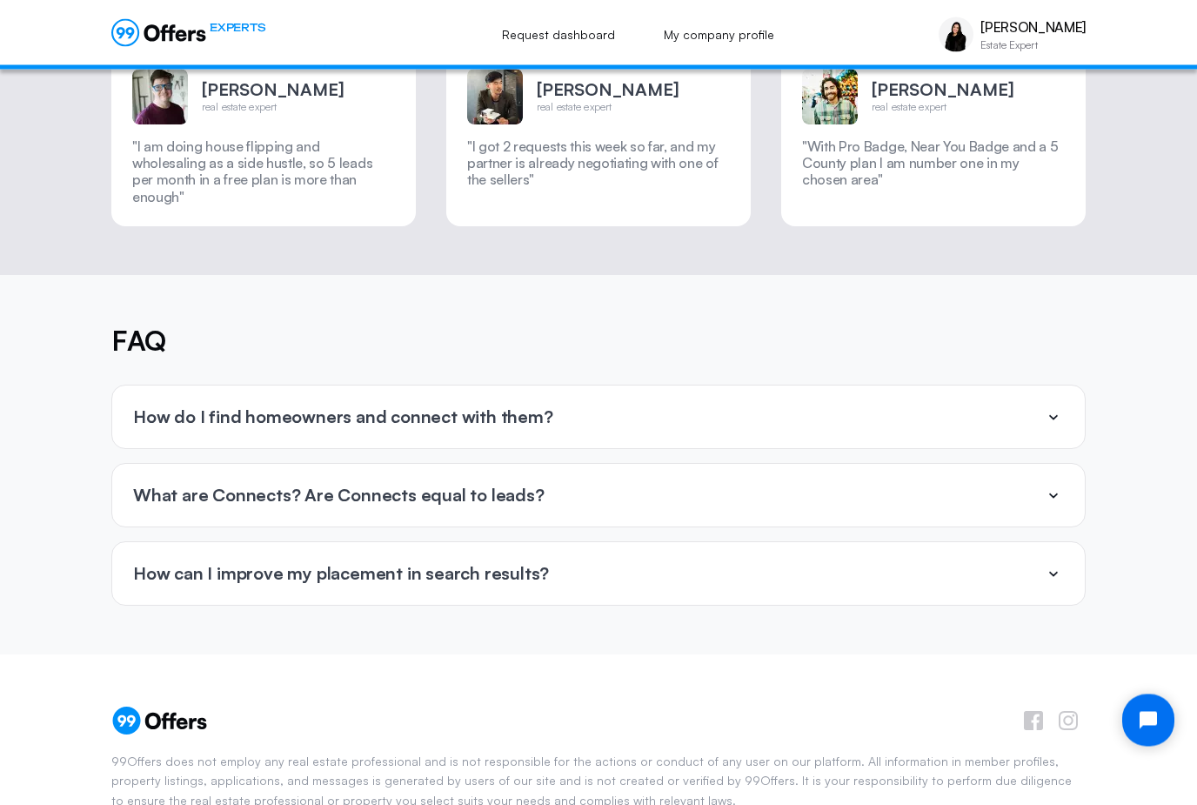
scroll to position [5985, 0]
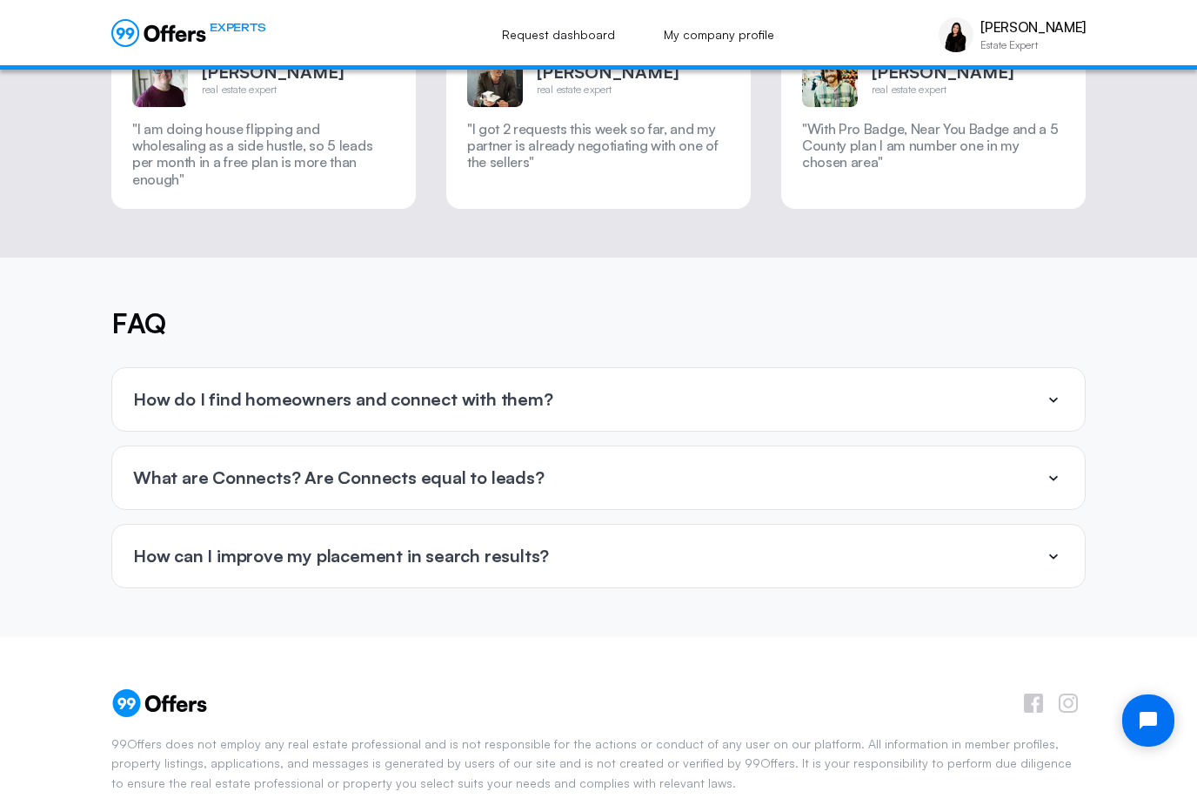
click at [587, 368] on div "How do I find homeowners and connect with them?" at bounding box center [598, 399] width 973 height 63
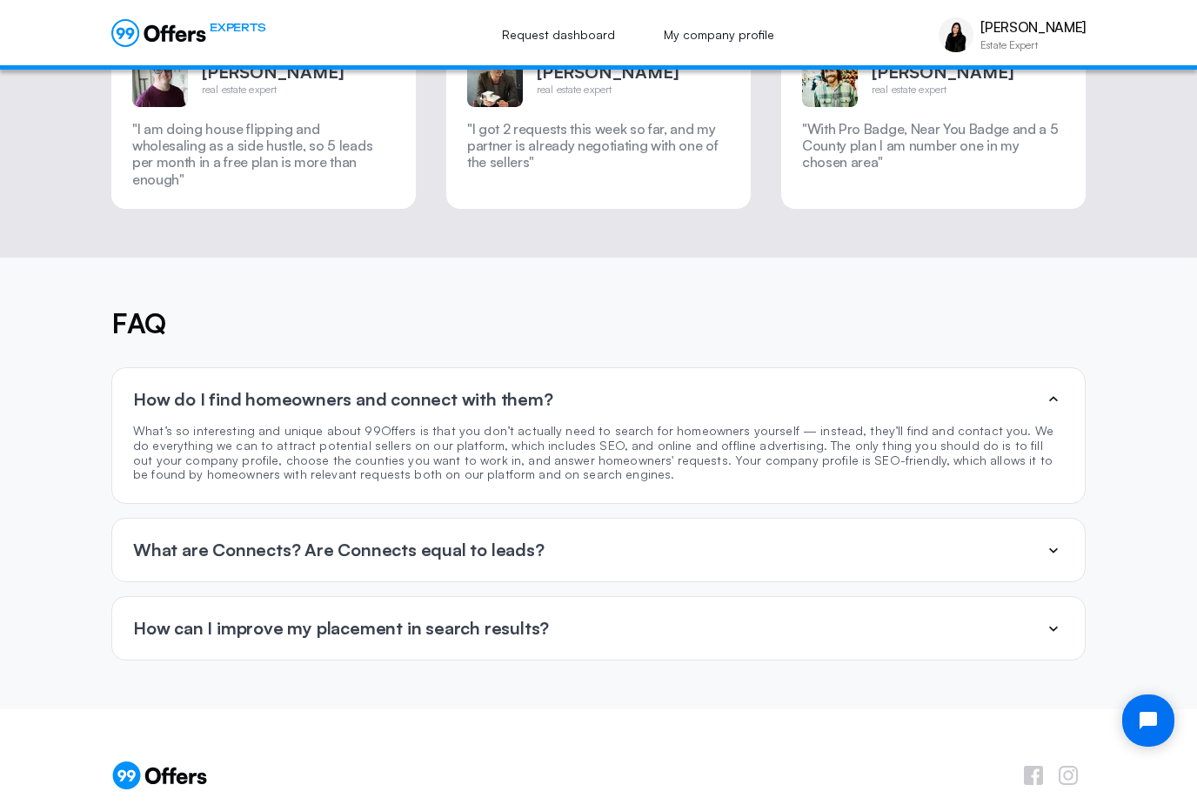
click at [505, 540] on p "What are Connects? Are Connects equal to leads?" at bounding box center [339, 549] width 412 height 19
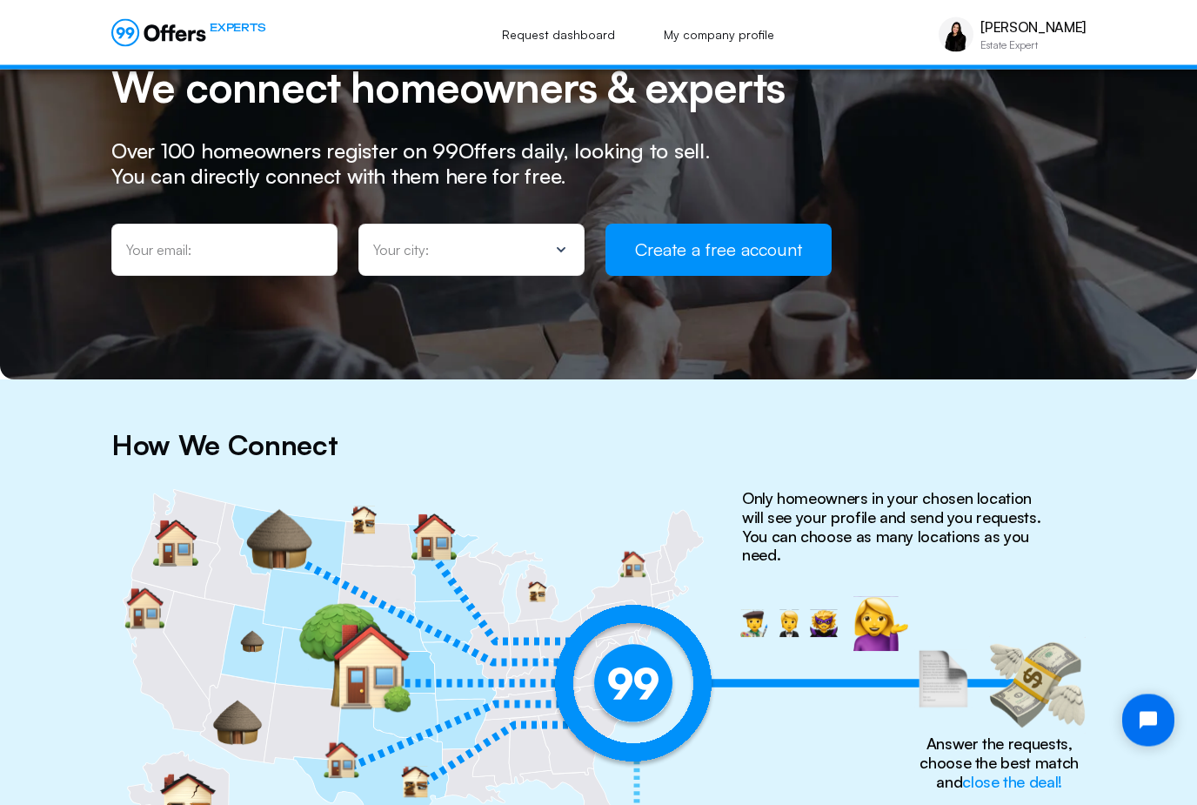
scroll to position [0, 0]
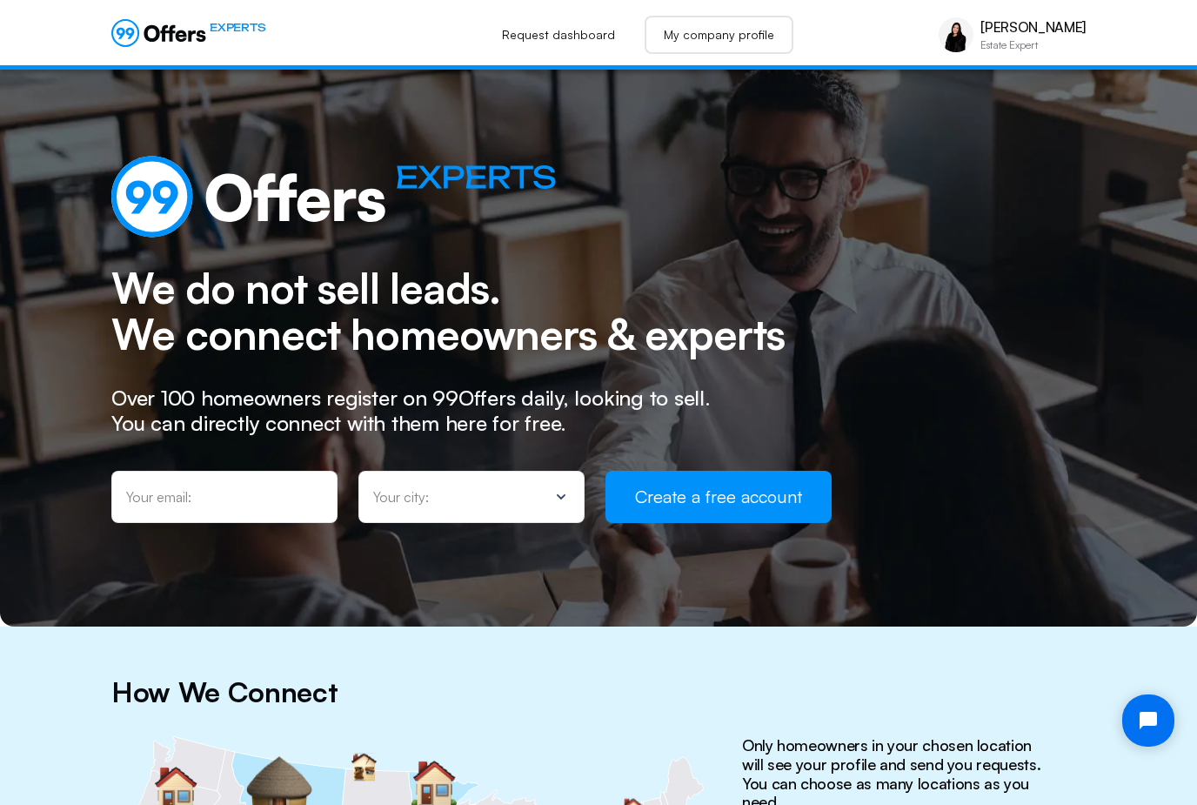
click at [760, 33] on link "My company profile" at bounding box center [719, 35] width 149 height 38
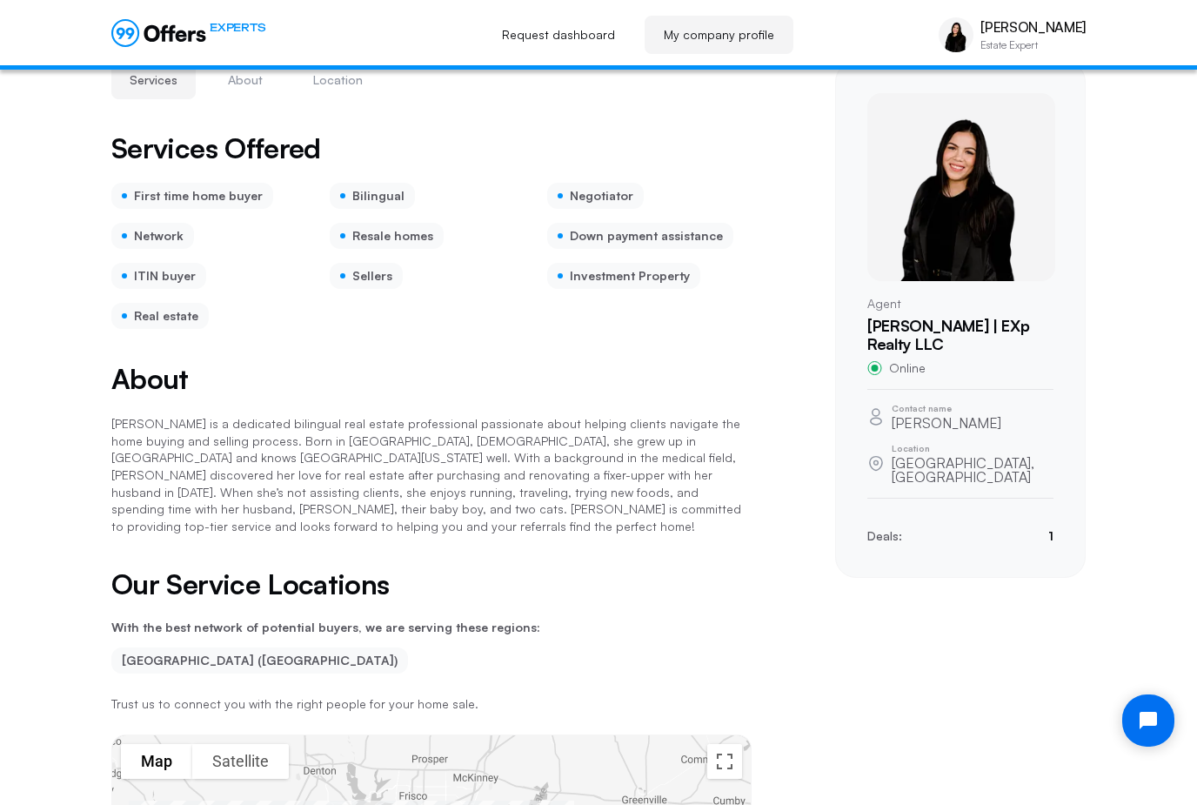
scroll to position [45, 0]
click at [1049, 526] on p "1" at bounding box center [1050, 535] width 5 height 19
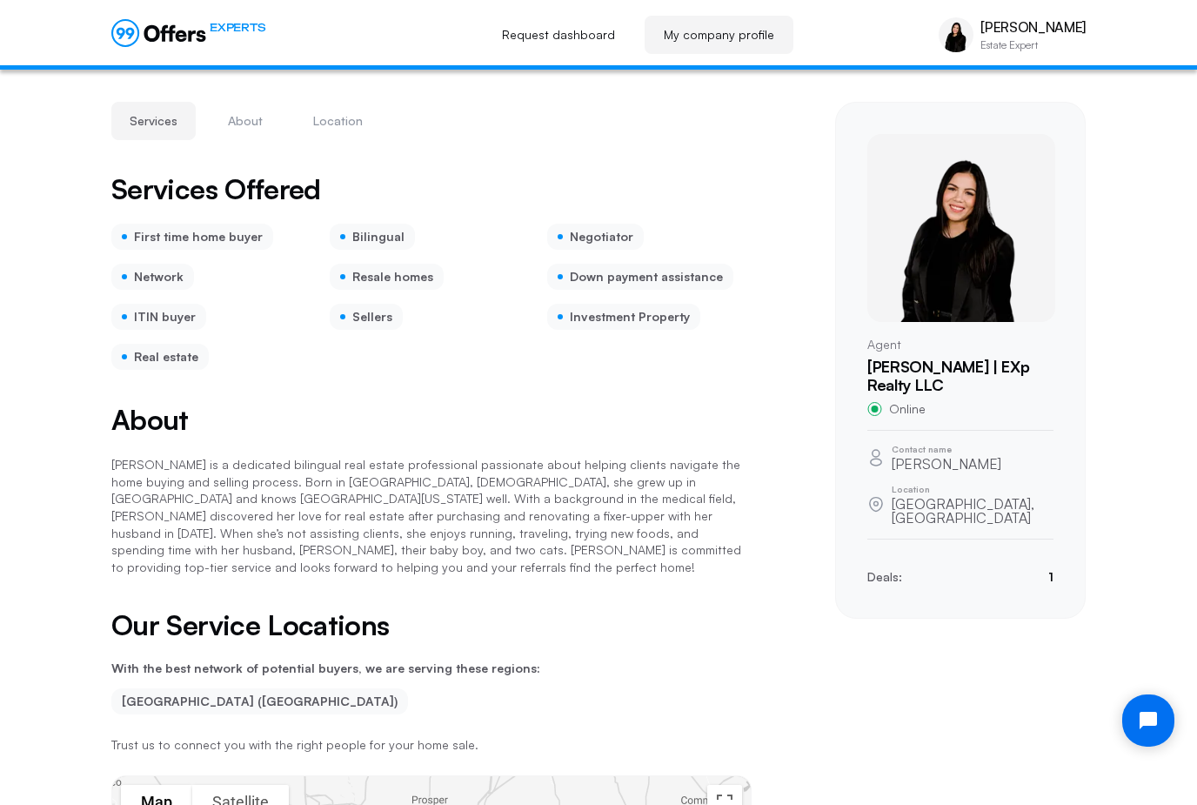
scroll to position [0, 0]
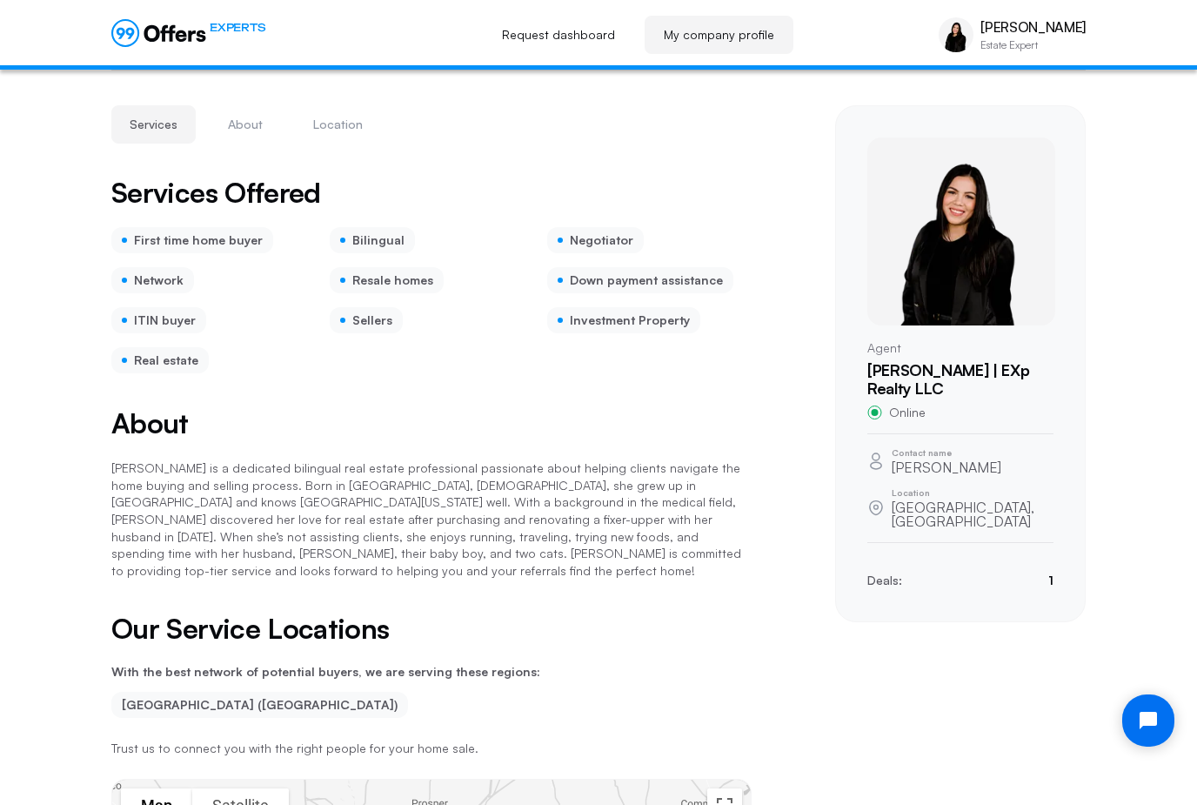
click at [586, 4] on div "EXPERTS Request dashboard My company profile [PERSON_NAME] Estate Expert [PERSO…" at bounding box center [598, 35] width 1197 height 70
